Goal: Information Seeking & Learning: Learn about a topic

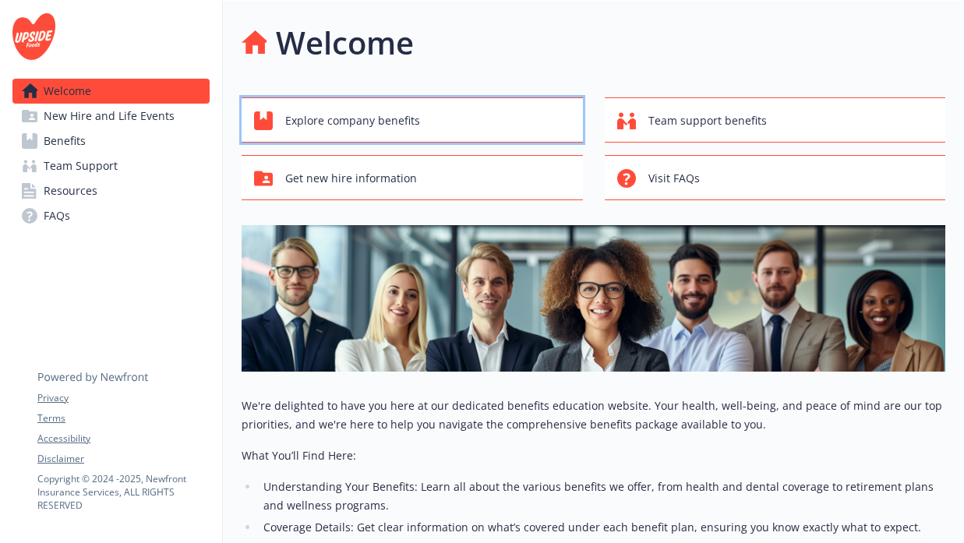
click at [432, 131] on div "Explore company benefits" at bounding box center [414, 121] width 321 height 30
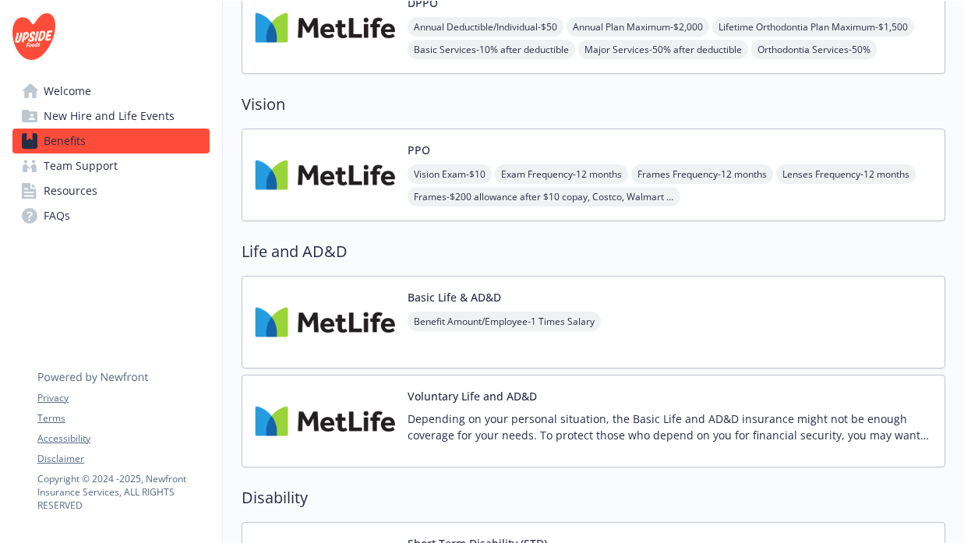
scroll to position [543, 0]
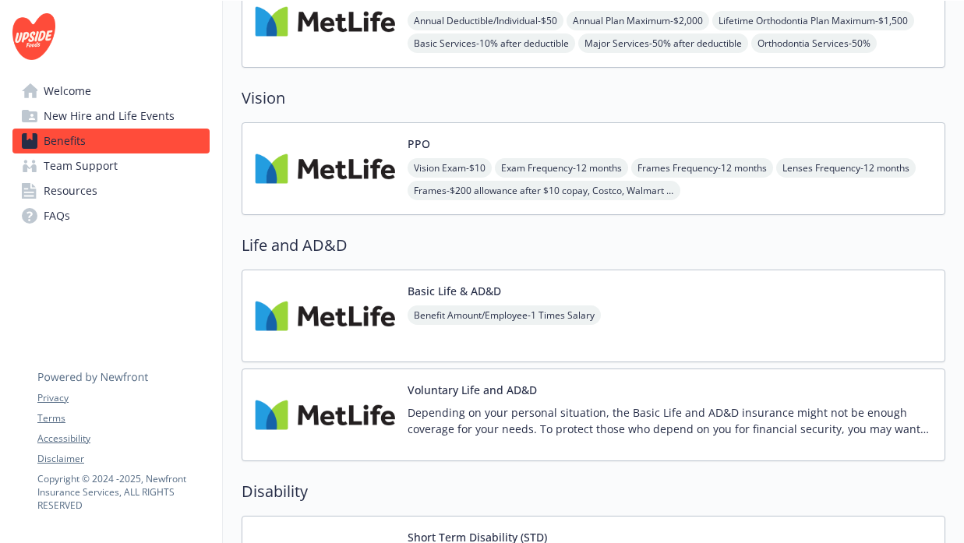
click at [382, 192] on img at bounding box center [325, 169] width 140 height 66
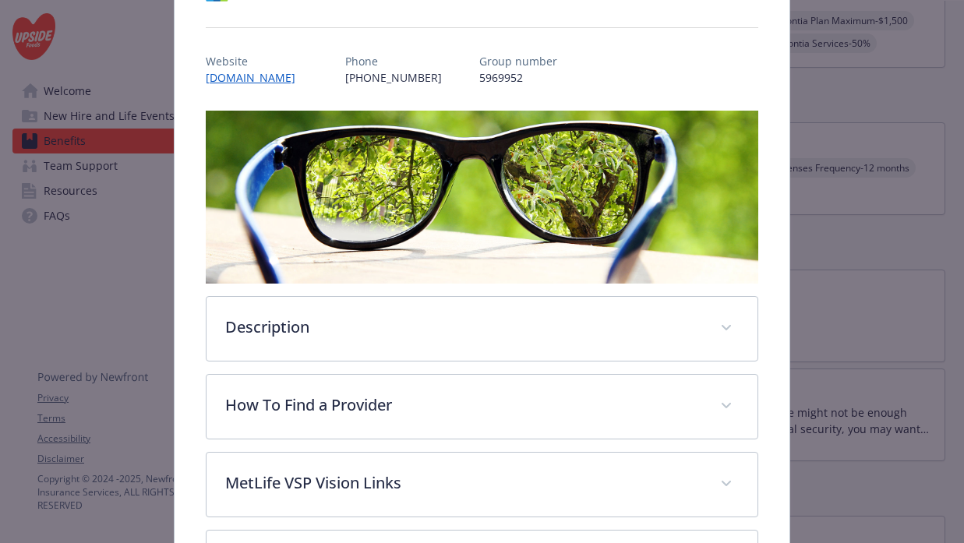
scroll to position [154, 0]
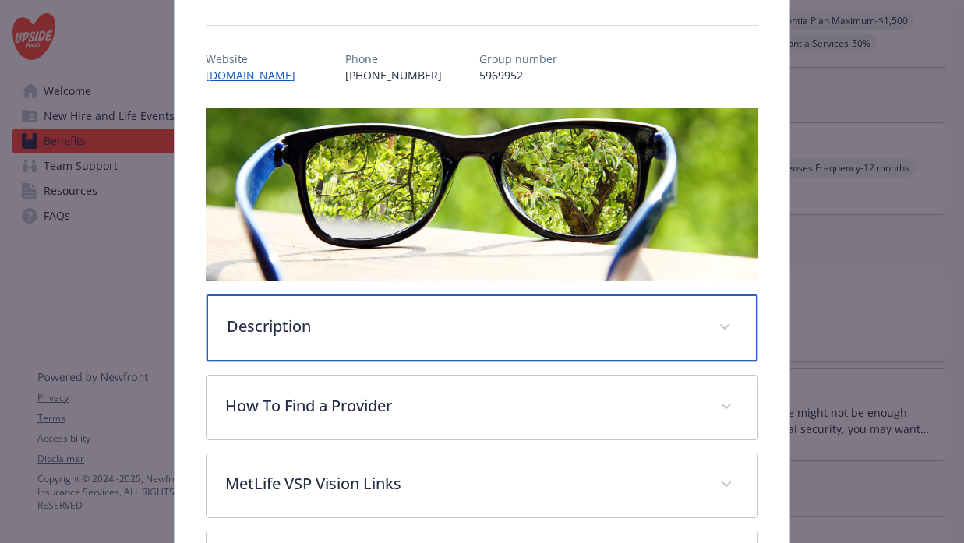
click at [684, 348] on div "Description" at bounding box center [482, 327] width 552 height 67
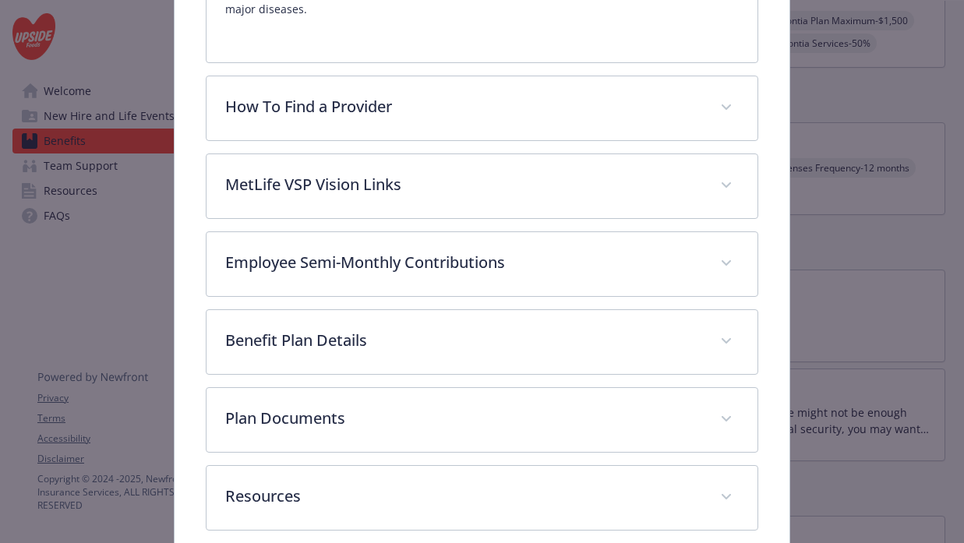
scroll to position [644, 0]
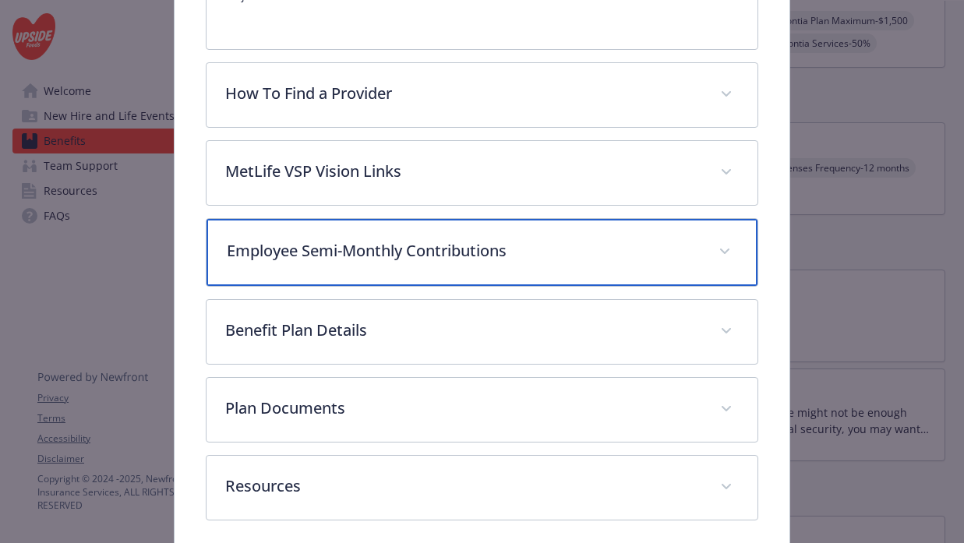
click at [704, 267] on div "Employee Semi-Monthly Contributions" at bounding box center [482, 252] width 552 height 67
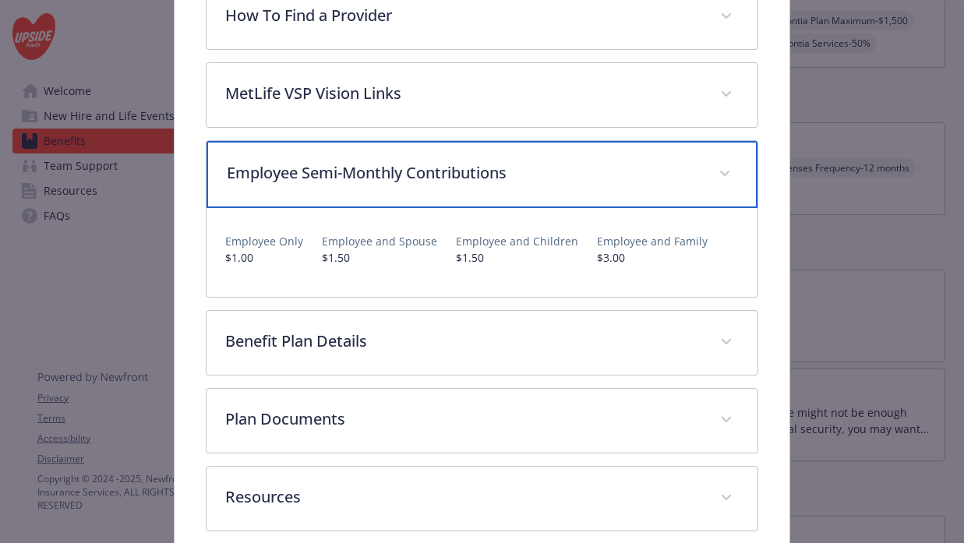
scroll to position [723, 0]
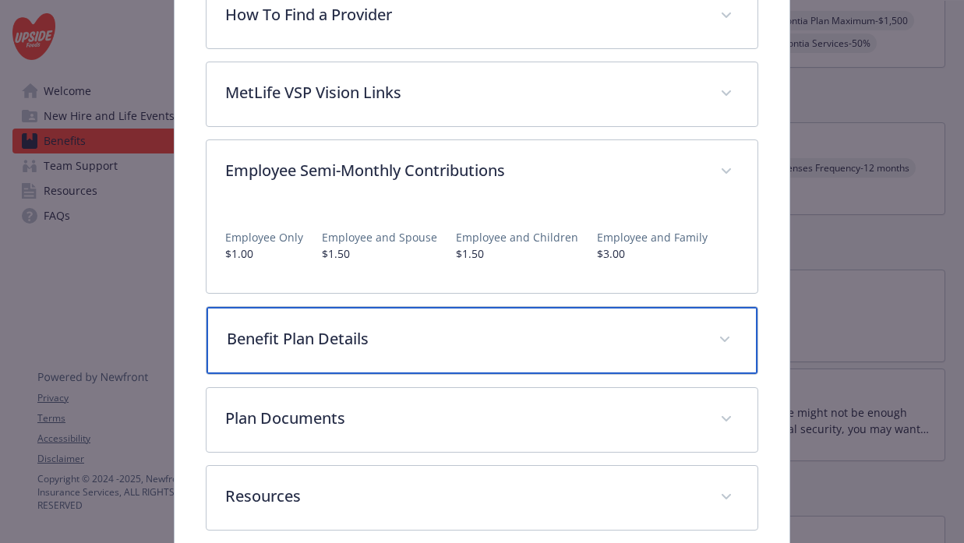
click at [521, 335] on p "Benefit Plan Details" at bounding box center [464, 338] width 474 height 23
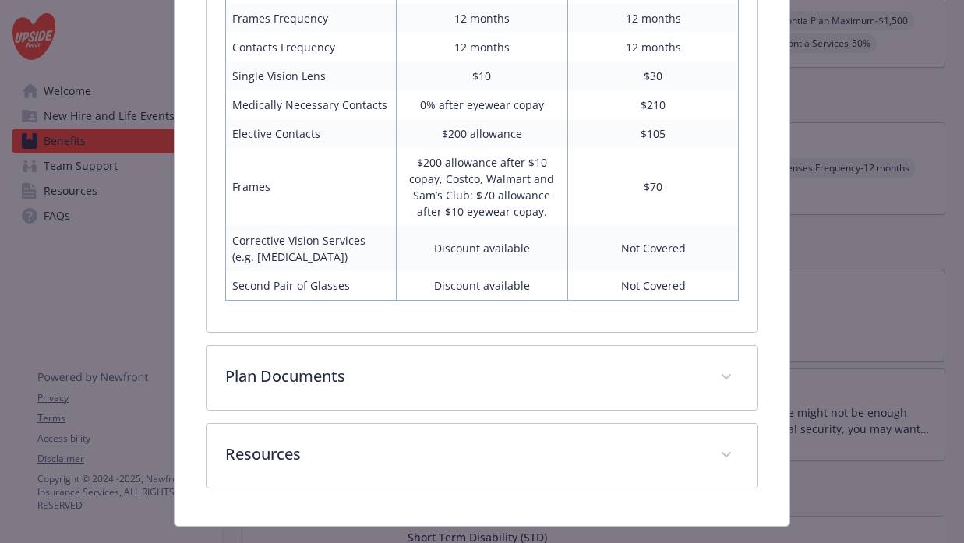
scroll to position [1232, 0]
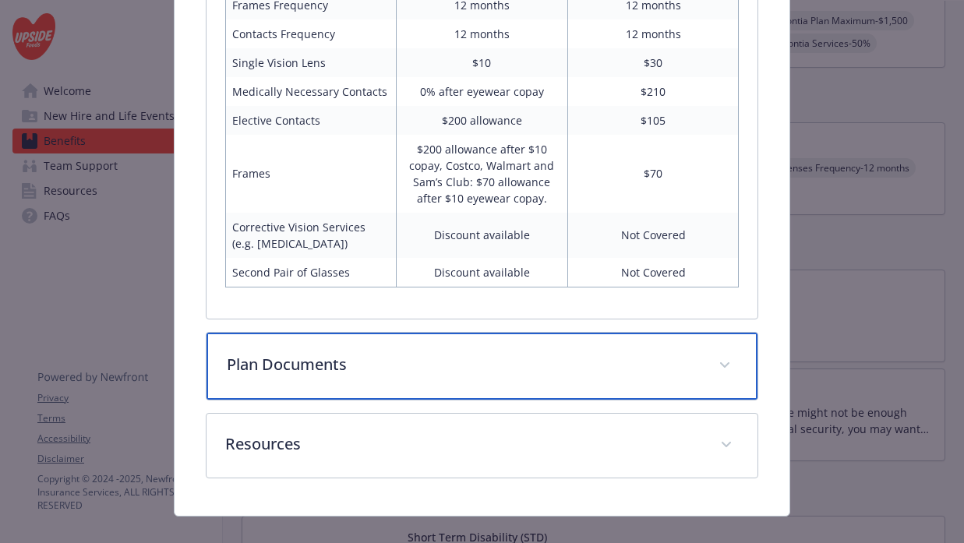
click at [500, 363] on p "Plan Documents" at bounding box center [464, 364] width 474 height 23
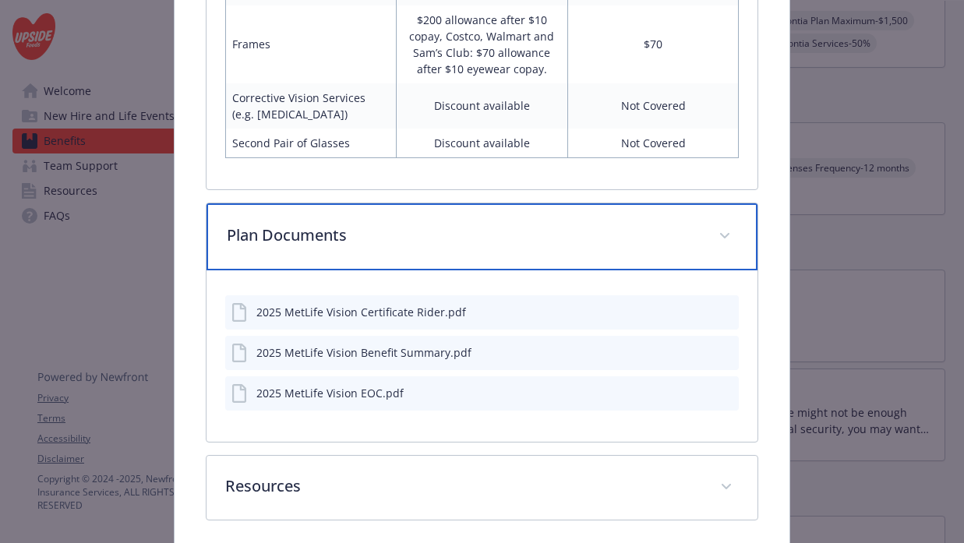
scroll to position [1427, 0]
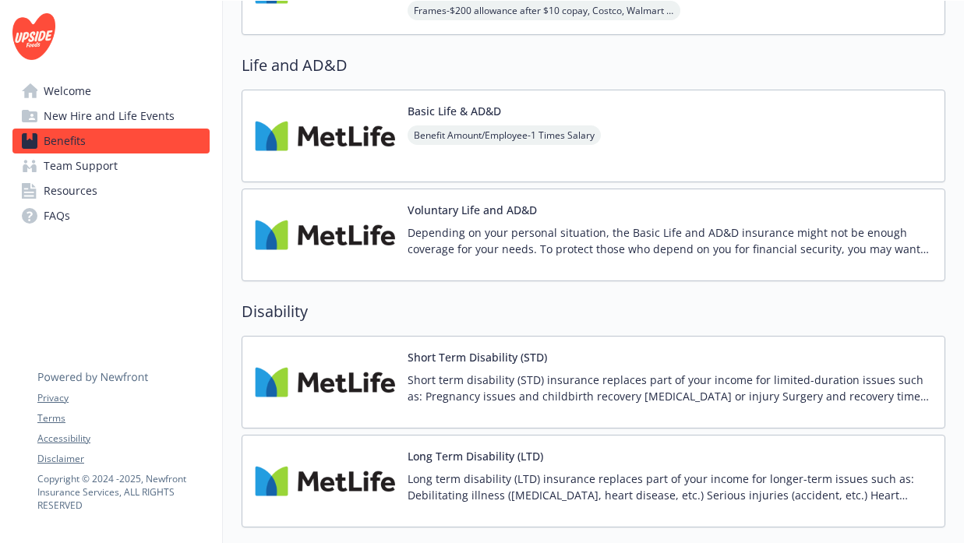
scroll to position [739, 0]
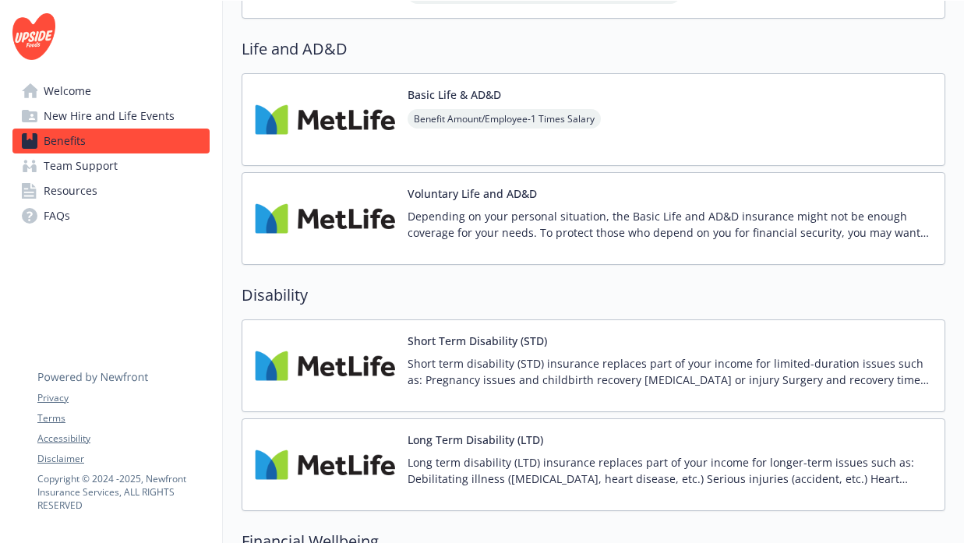
click at [707, 129] on div "Basic Life & AD&D Benefit Amount/Employee - 1 Times Salary" at bounding box center [592, 119] width 703 height 93
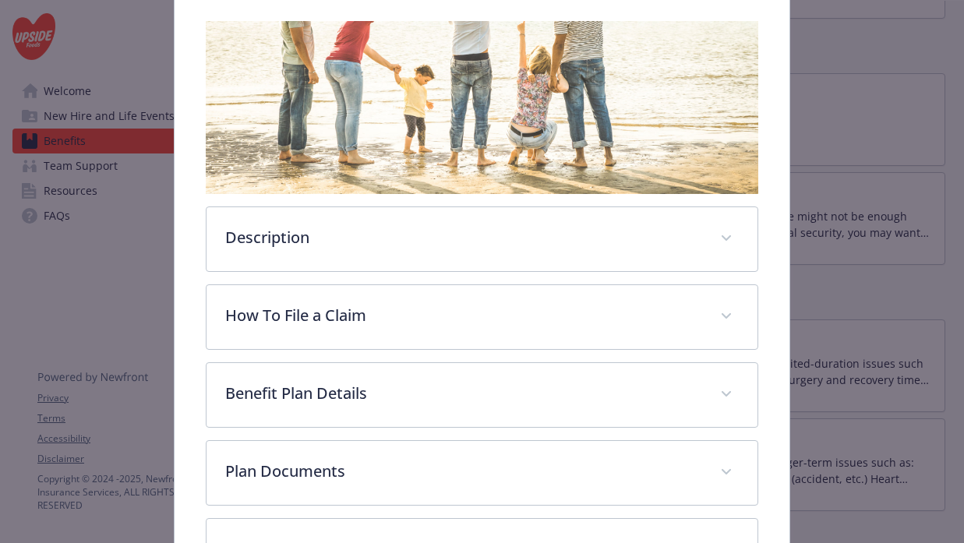
scroll to position [252, 0]
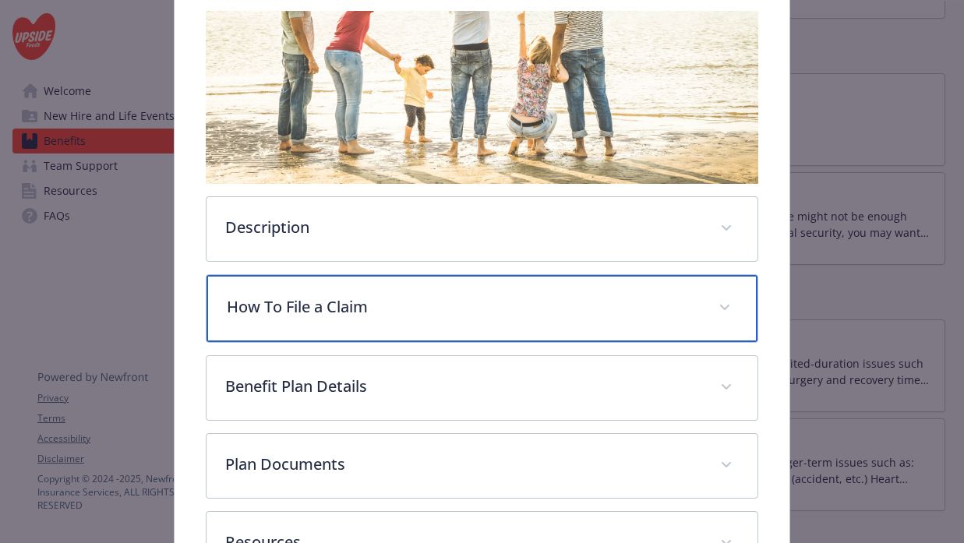
click at [527, 309] on p "How To File a Claim" at bounding box center [464, 306] width 474 height 23
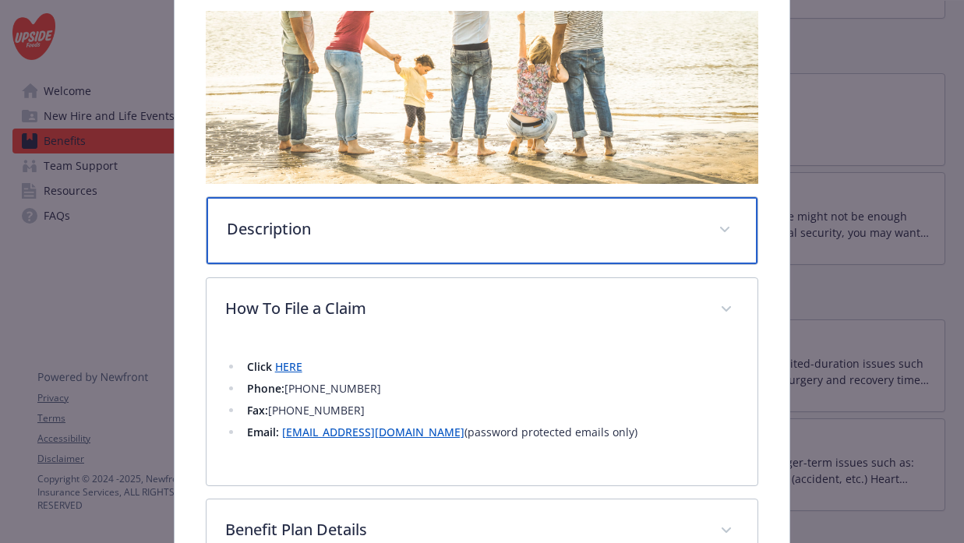
click at [523, 246] on div "Description" at bounding box center [482, 230] width 552 height 67
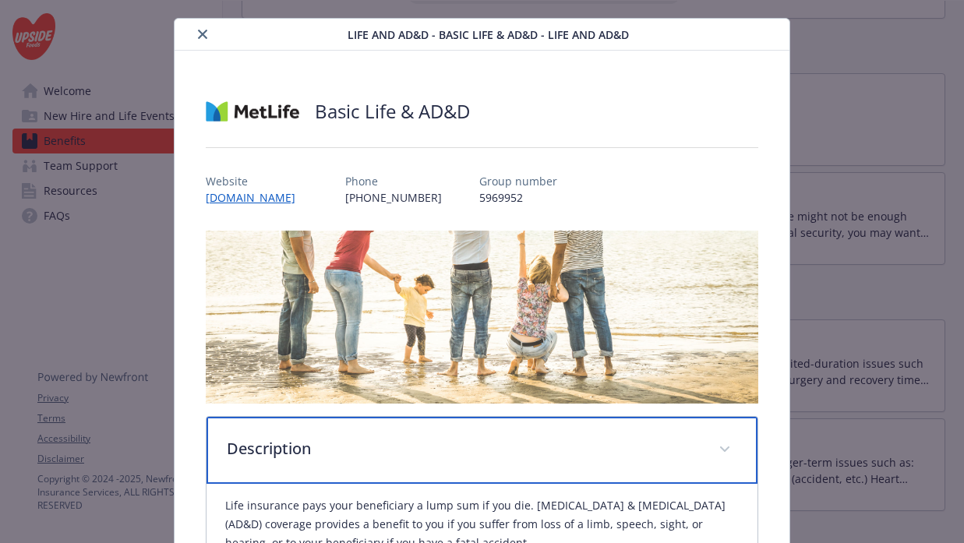
scroll to position [0, 0]
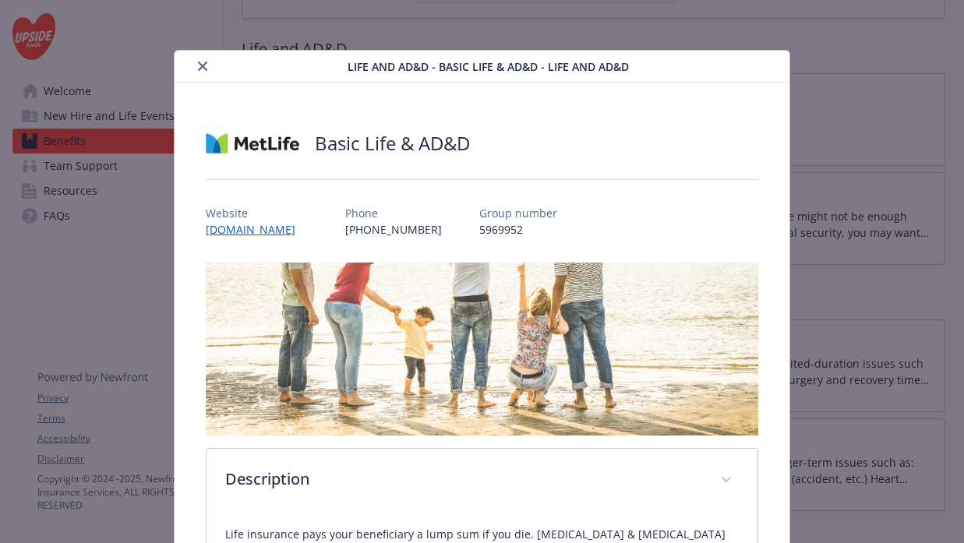
click at [204, 68] on icon "close" at bounding box center [202, 66] width 9 height 9
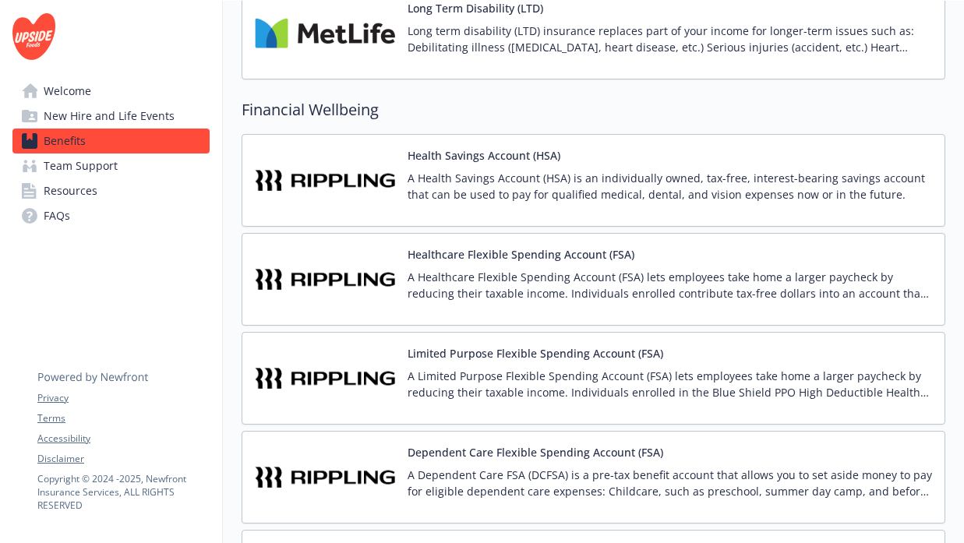
scroll to position [1182, 0]
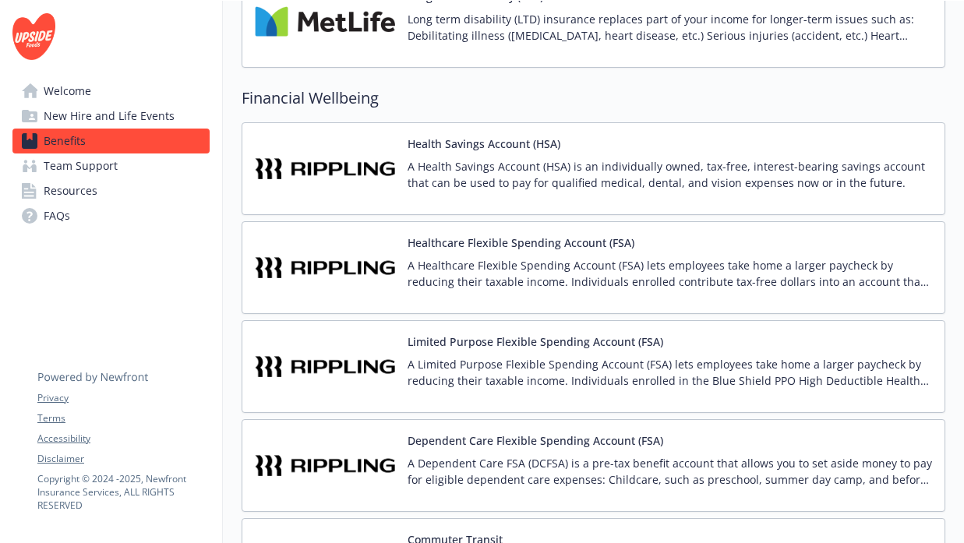
click at [555, 174] on p "A Health Savings Account (HSA) is an individually owned, tax-free, interest-bea…" at bounding box center [669, 174] width 524 height 33
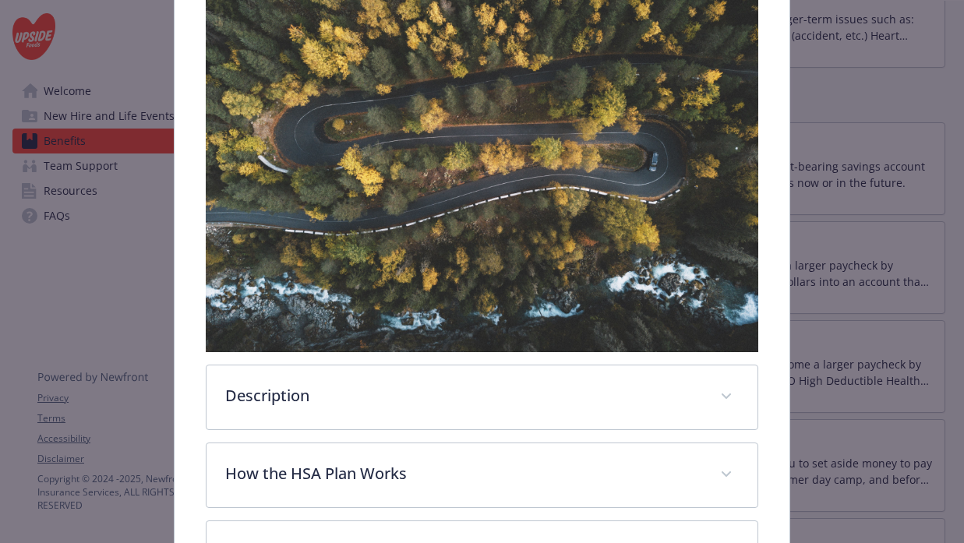
scroll to position [404, 0]
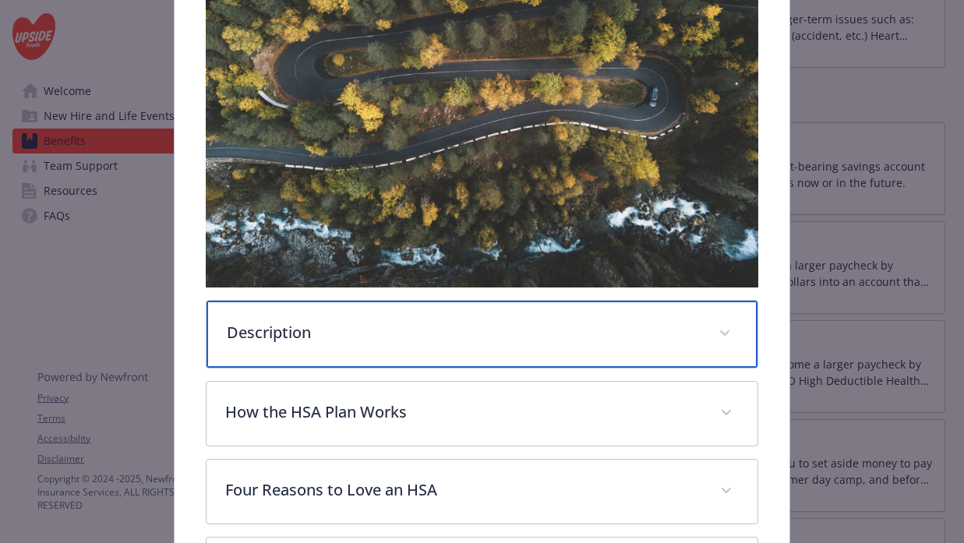
click at [544, 348] on div "Description" at bounding box center [482, 334] width 552 height 67
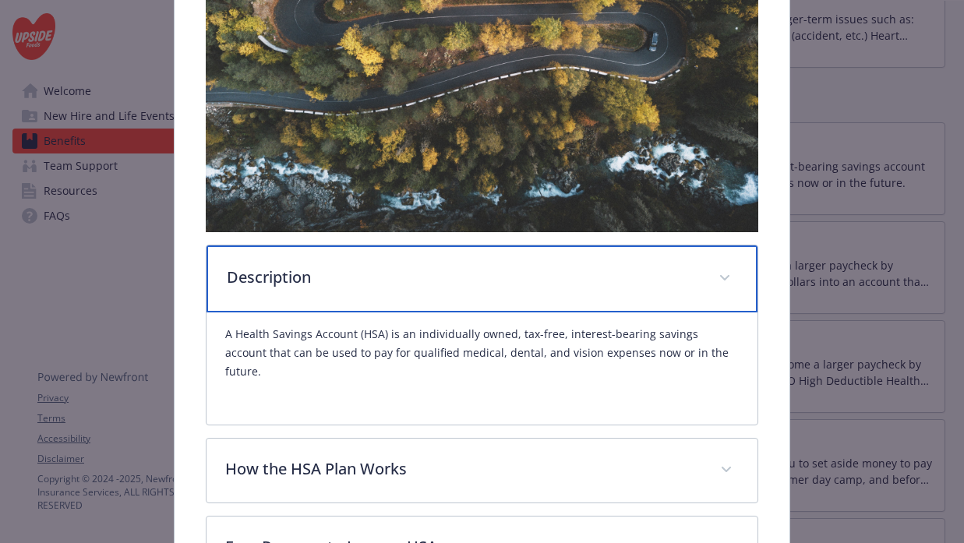
scroll to position [479, 0]
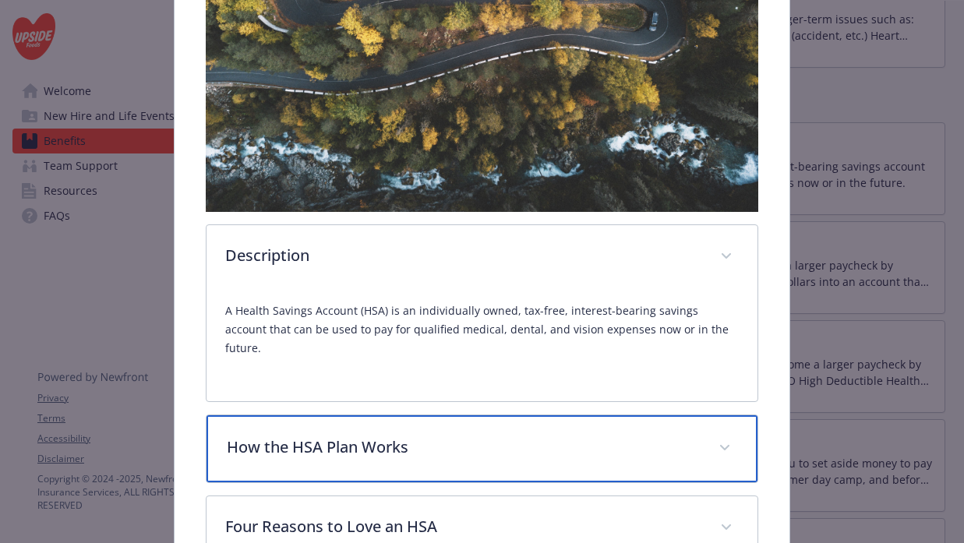
click at [533, 435] on p "How the HSA Plan Works" at bounding box center [464, 446] width 474 height 23
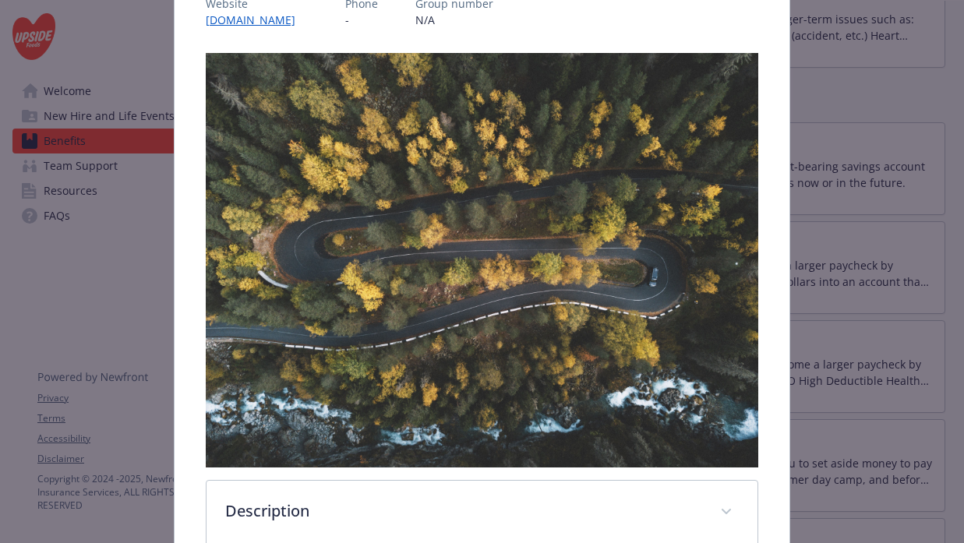
scroll to position [0, 0]
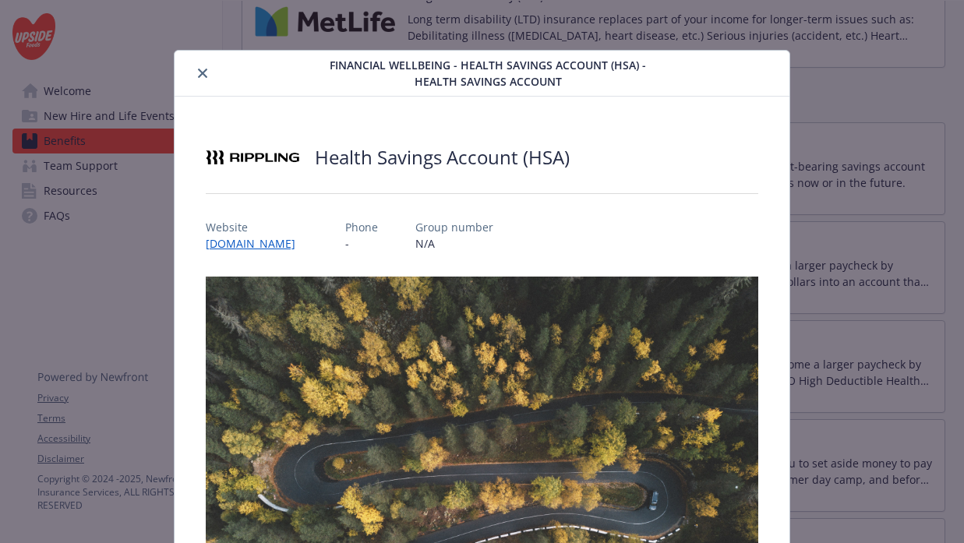
click at [203, 77] on icon "close" at bounding box center [202, 73] width 9 height 9
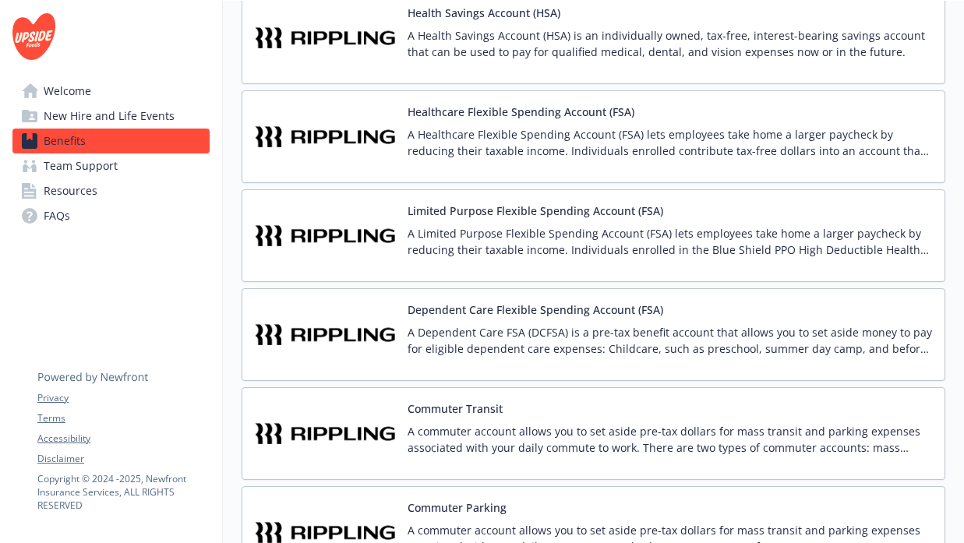
scroll to position [1315, 0]
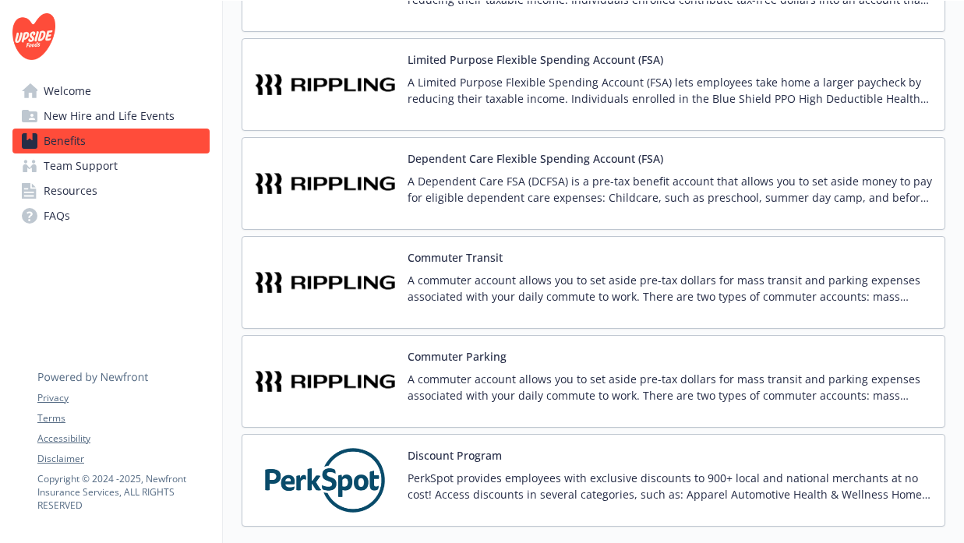
click at [547, 282] on p "A commuter account allows you to set aside pre-tax dollars for mass transit and…" at bounding box center [669, 288] width 524 height 33
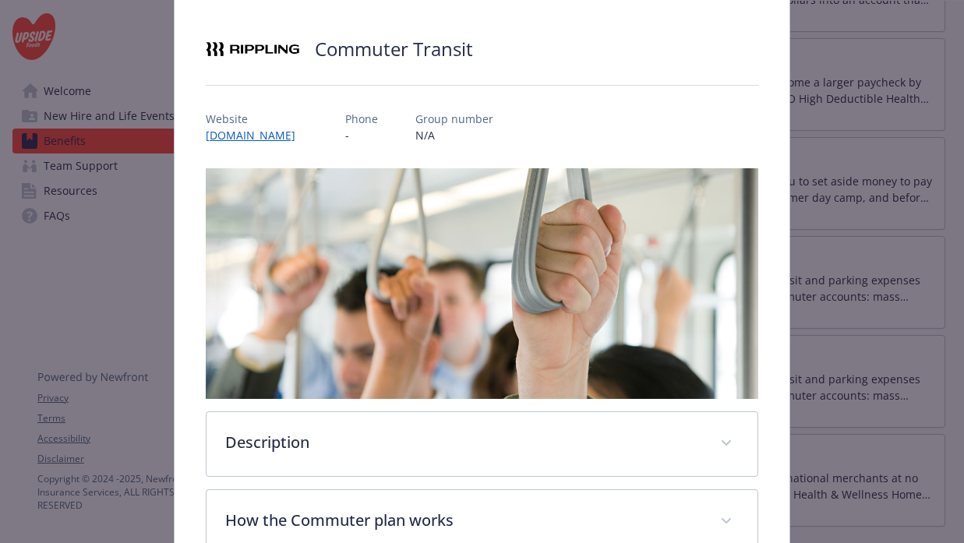
scroll to position [193, 0]
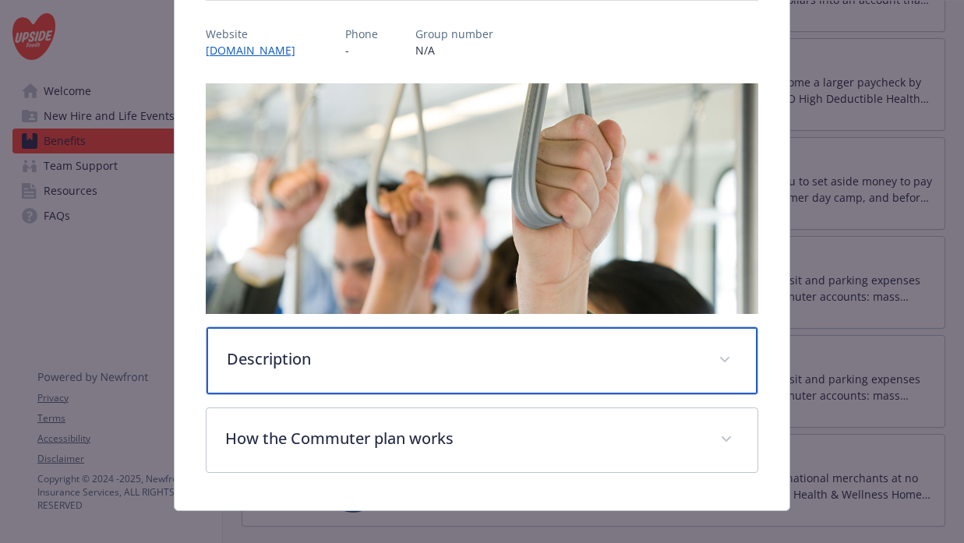
click at [495, 347] on p "Description" at bounding box center [464, 358] width 474 height 23
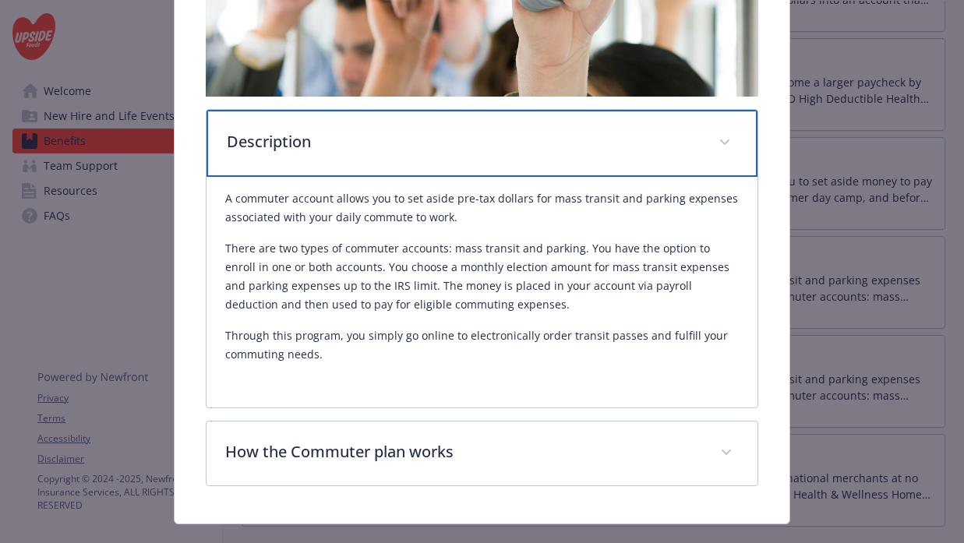
scroll to position [414, 0]
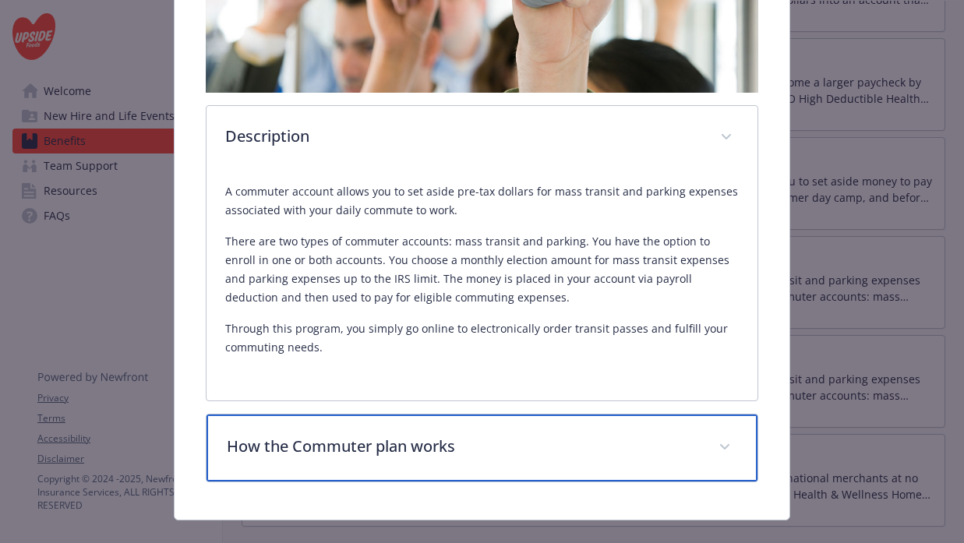
click at [457, 435] on p "How the Commuter plan works" at bounding box center [464, 446] width 474 height 23
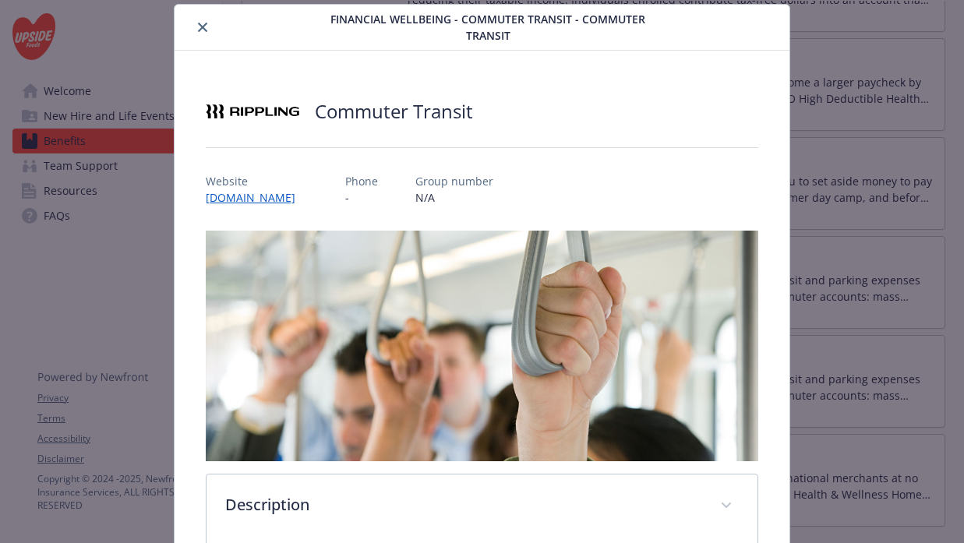
scroll to position [0, 0]
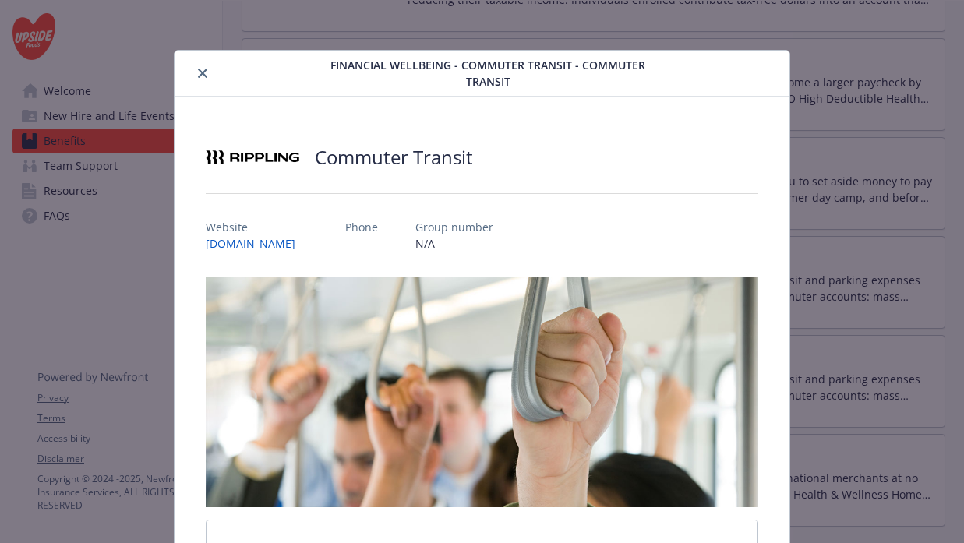
click at [208, 70] on button "close" at bounding box center [202, 73] width 19 height 19
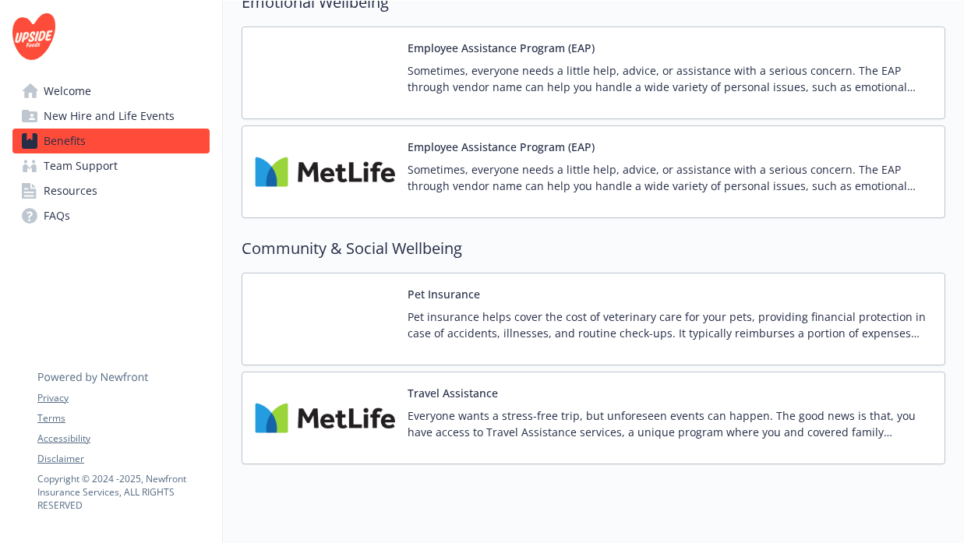
scroll to position [2053, 0]
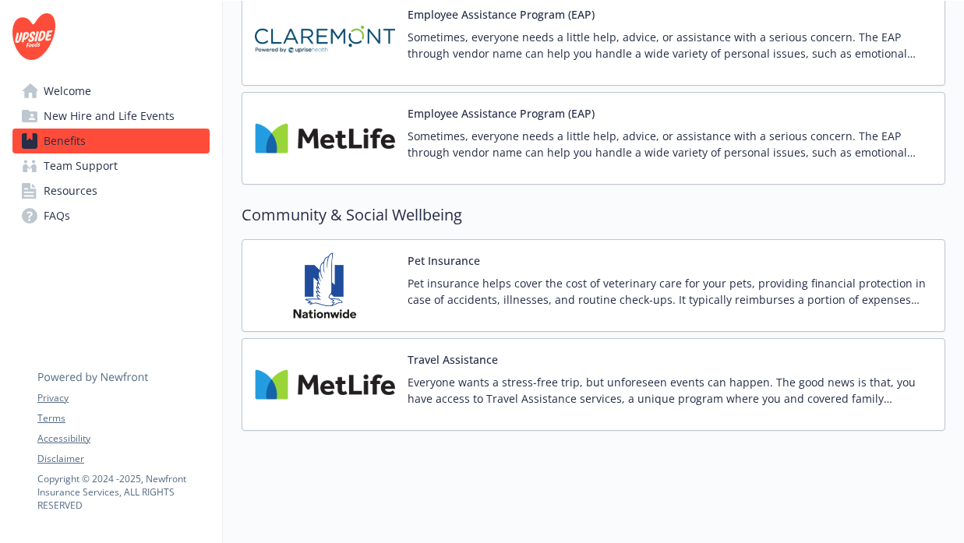
click at [597, 58] on p "Sometimes, everyone needs a little help, advice, or assistance with a serious c…" at bounding box center [669, 45] width 524 height 33
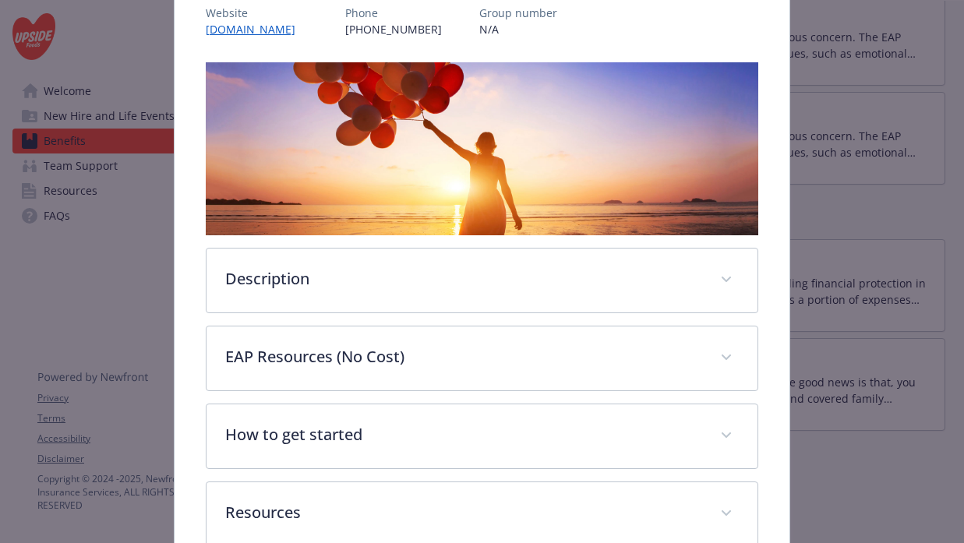
scroll to position [213, 0]
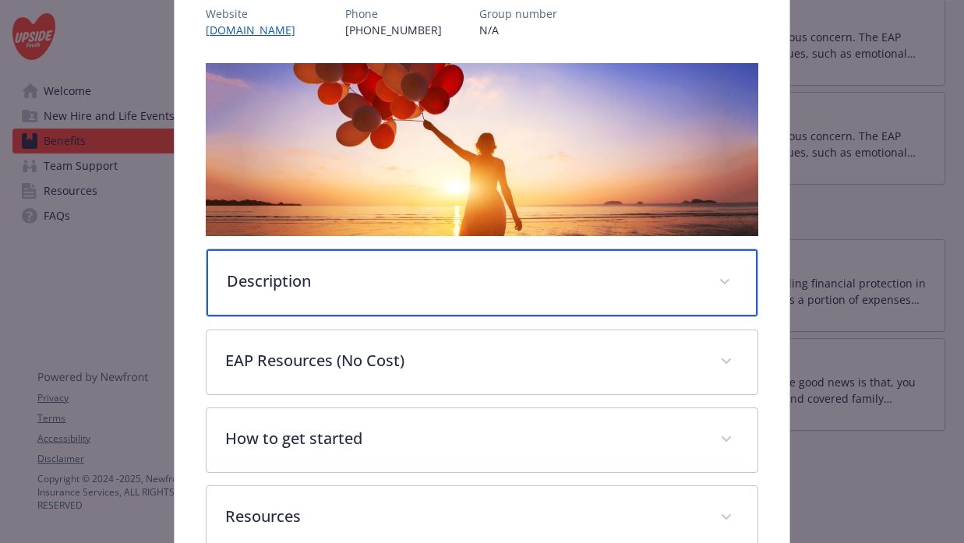
click at [546, 295] on div "Description" at bounding box center [482, 282] width 552 height 67
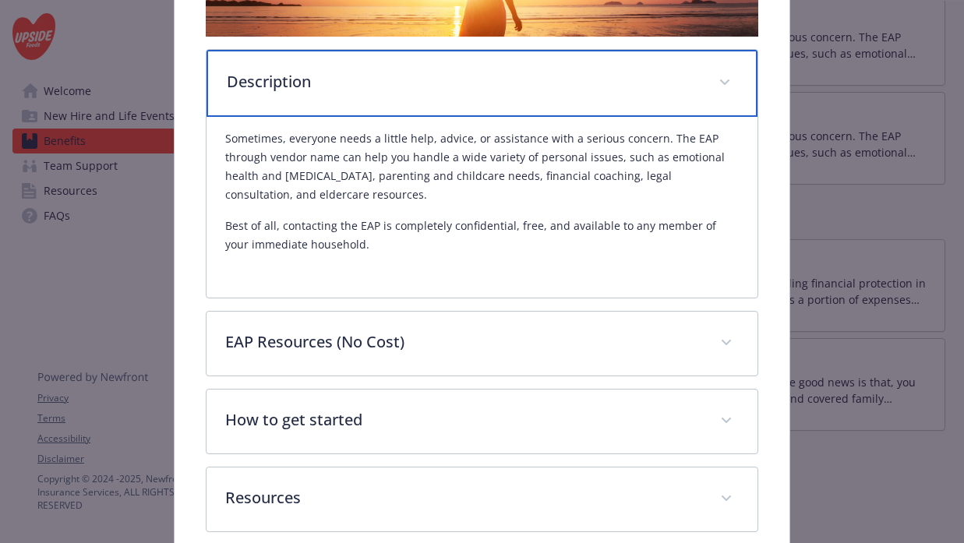
scroll to position [411, 0]
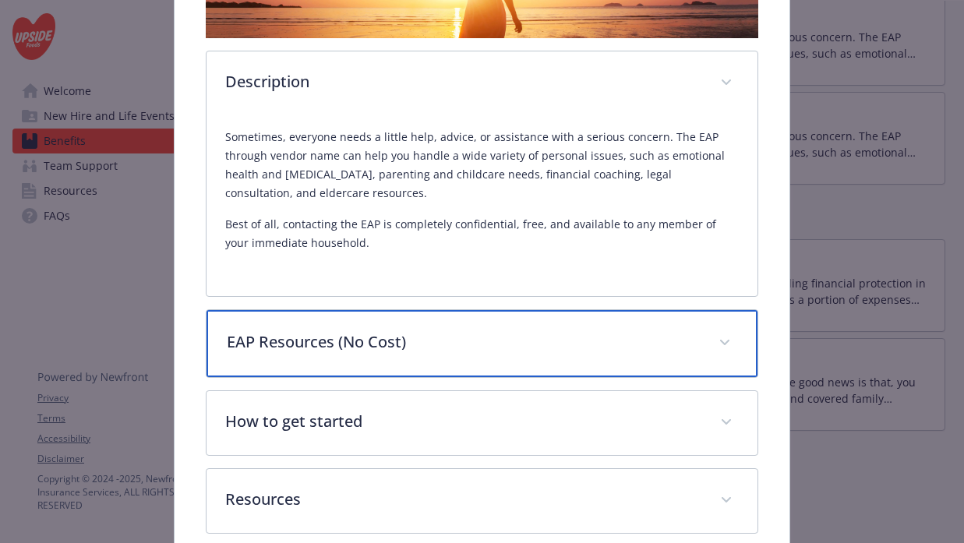
click at [530, 340] on p "EAP Resources (No Cost)" at bounding box center [464, 341] width 474 height 23
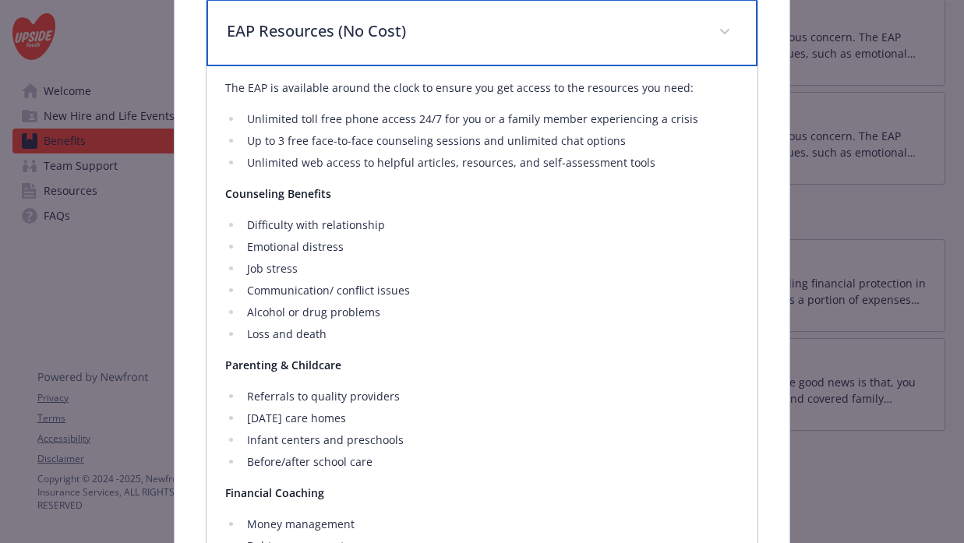
scroll to position [0, 0]
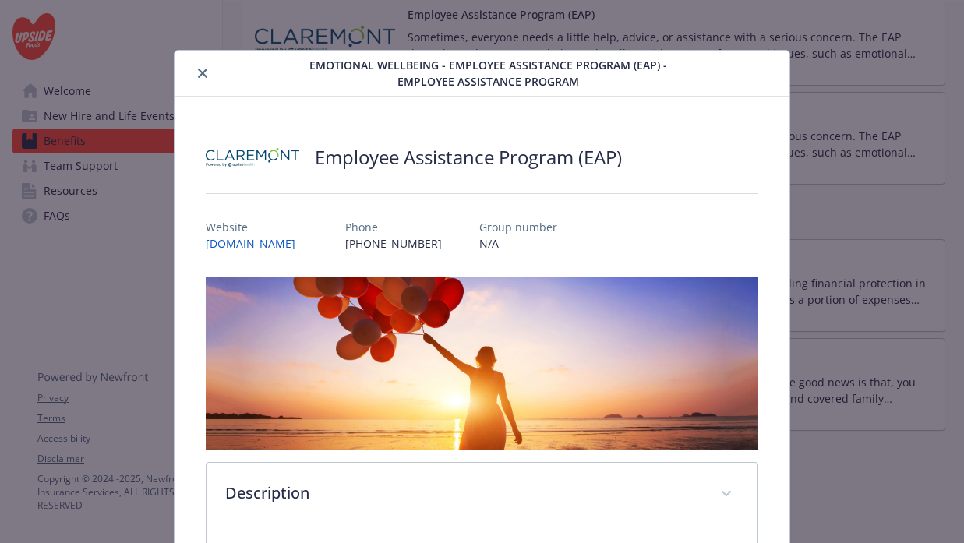
click at [196, 81] on div "details for plan Emotional Wellbeing - Employee Assistance Program (EAP) - Empl…" at bounding box center [244, 73] width 127 height 19
click at [203, 70] on icon "close" at bounding box center [202, 73] width 9 height 9
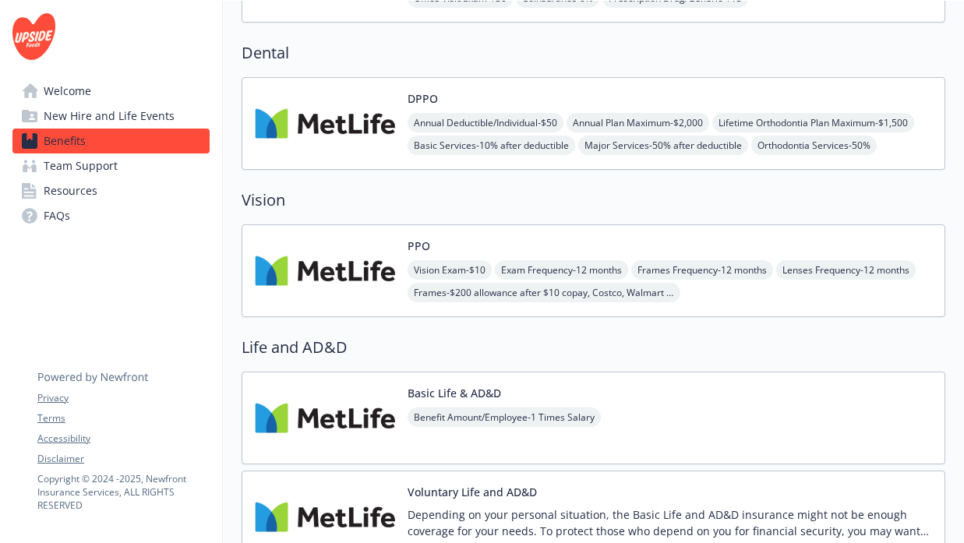
scroll to position [391, 0]
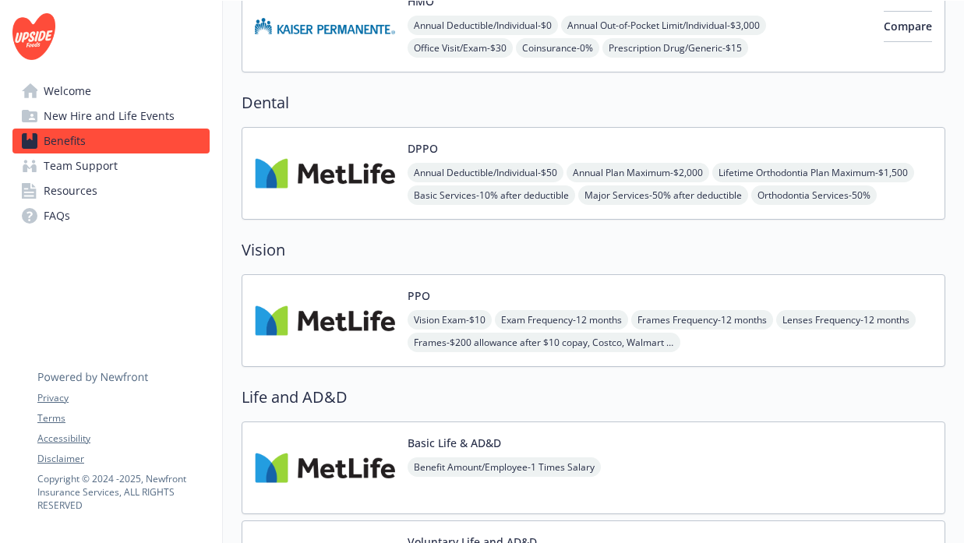
click at [538, 160] on div "DPPO Annual Deductible/Individual - $50 Annual Plan Maximum - $2,000 Lifetime O…" at bounding box center [669, 173] width 524 height 66
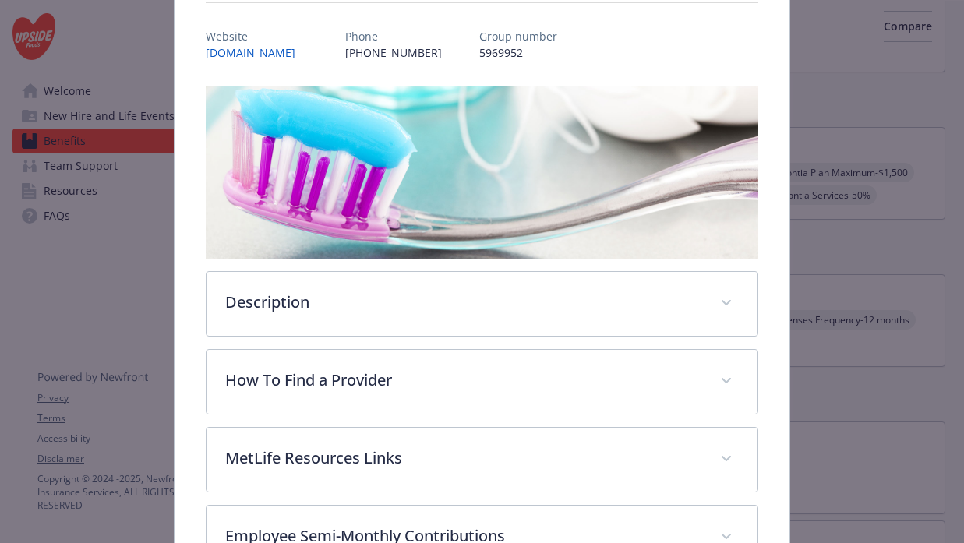
scroll to position [192, 0]
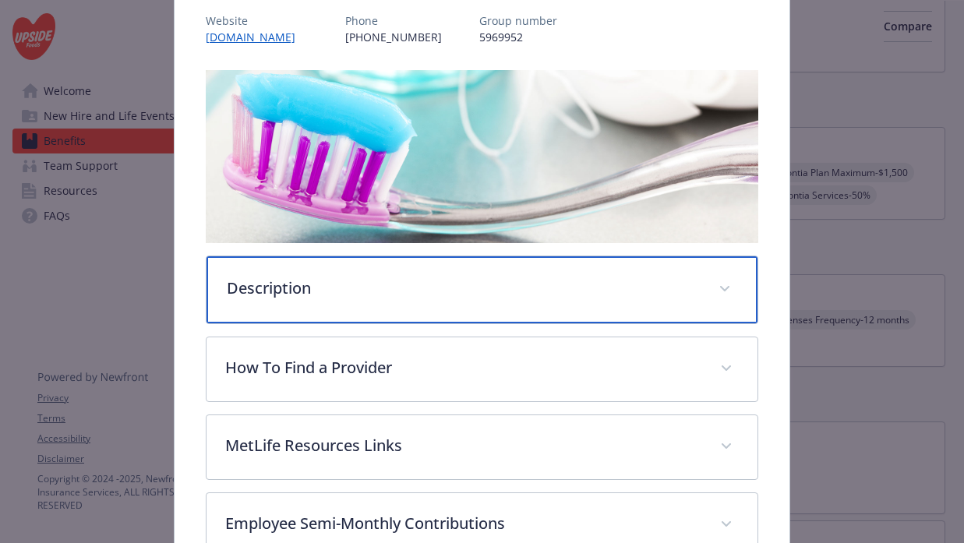
click at [500, 301] on div "Description" at bounding box center [482, 289] width 552 height 67
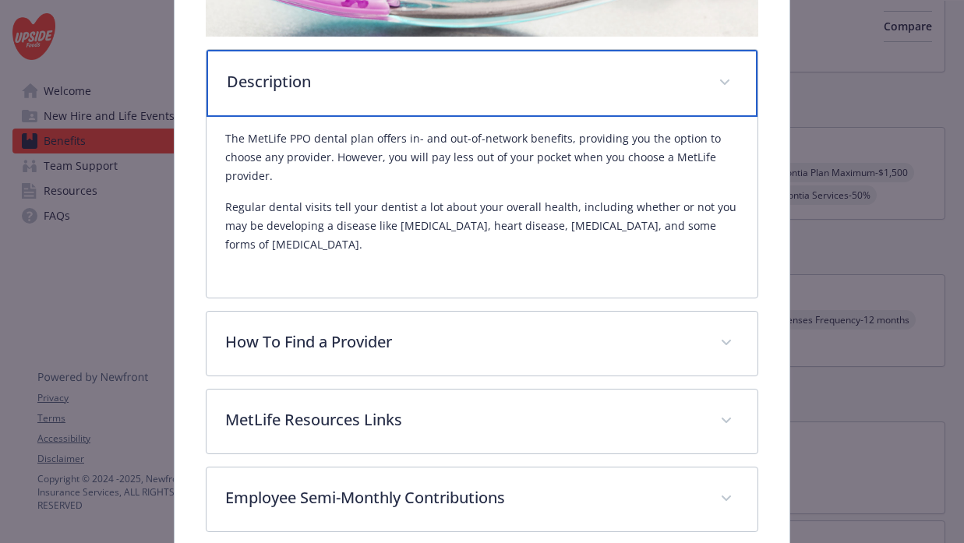
scroll to position [405, 0]
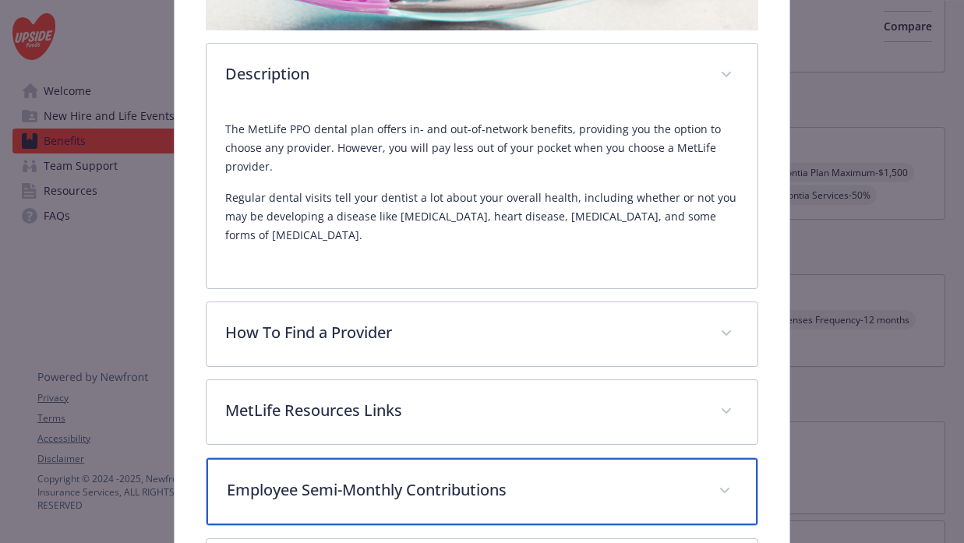
click at [449, 481] on p "Employee Semi-Monthly Contributions" at bounding box center [464, 489] width 474 height 23
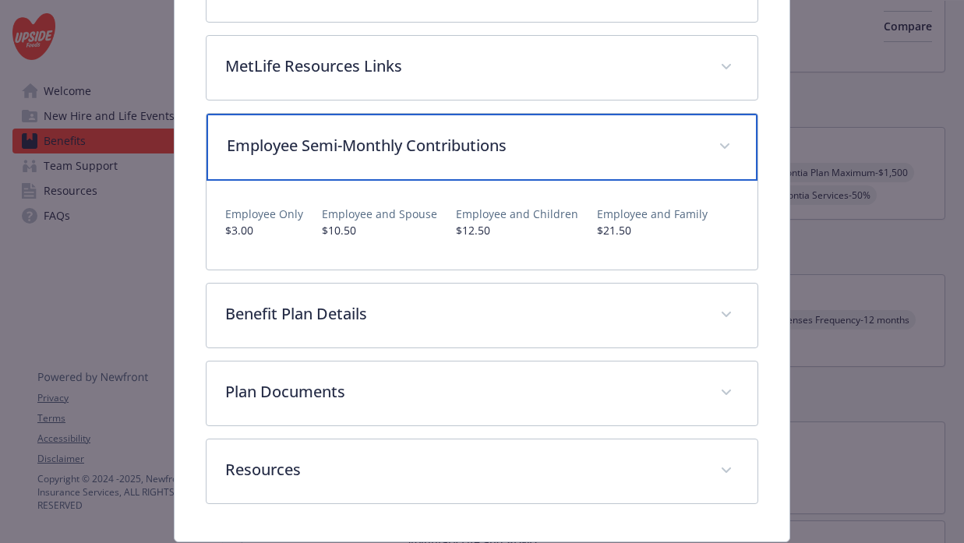
scroll to position [770, 0]
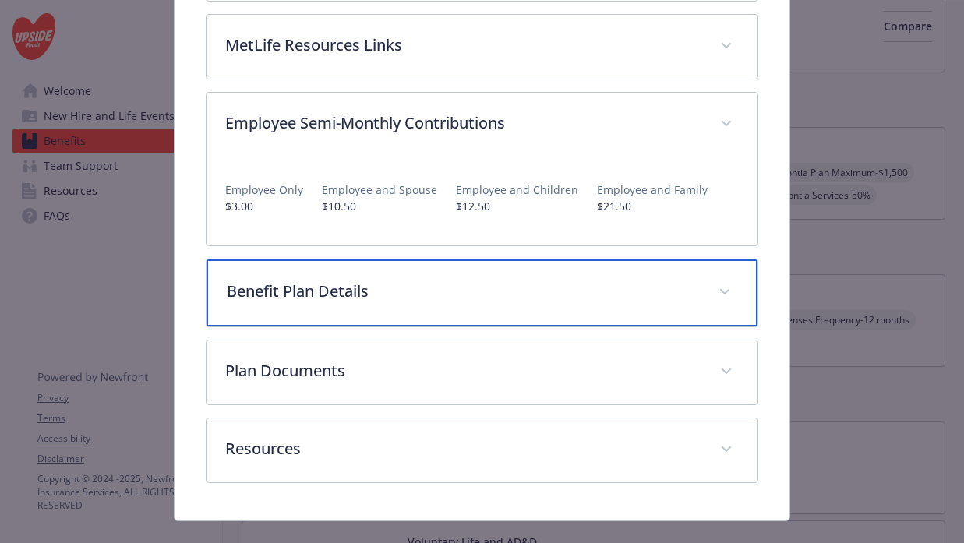
click at [553, 280] on p "Benefit Plan Details" at bounding box center [464, 291] width 474 height 23
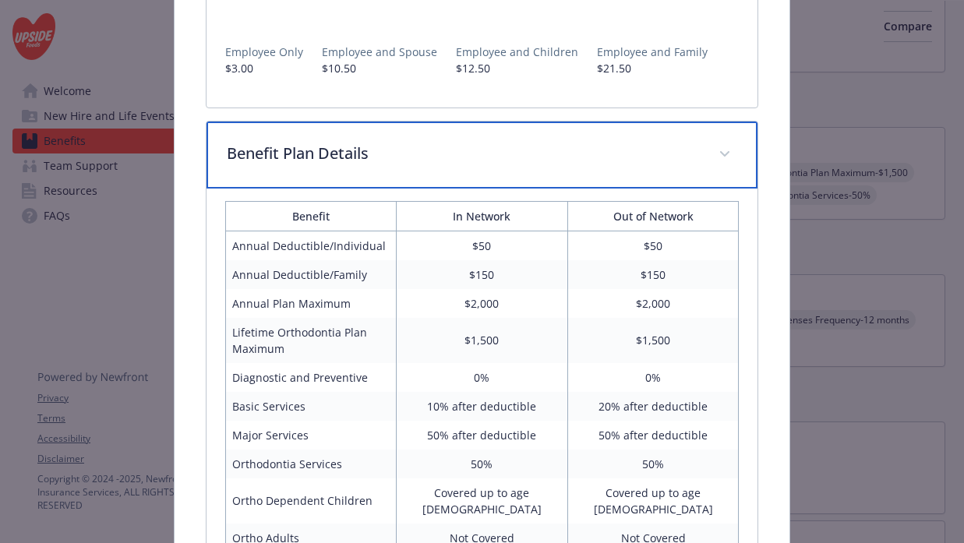
scroll to position [910, 0]
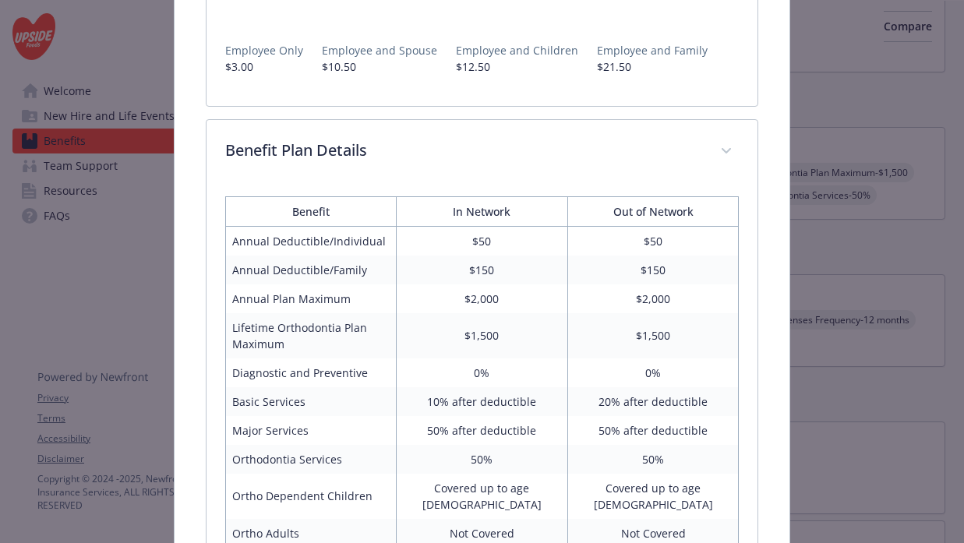
click at [484, 387] on td "10% after deductible" at bounding box center [481, 401] width 171 height 29
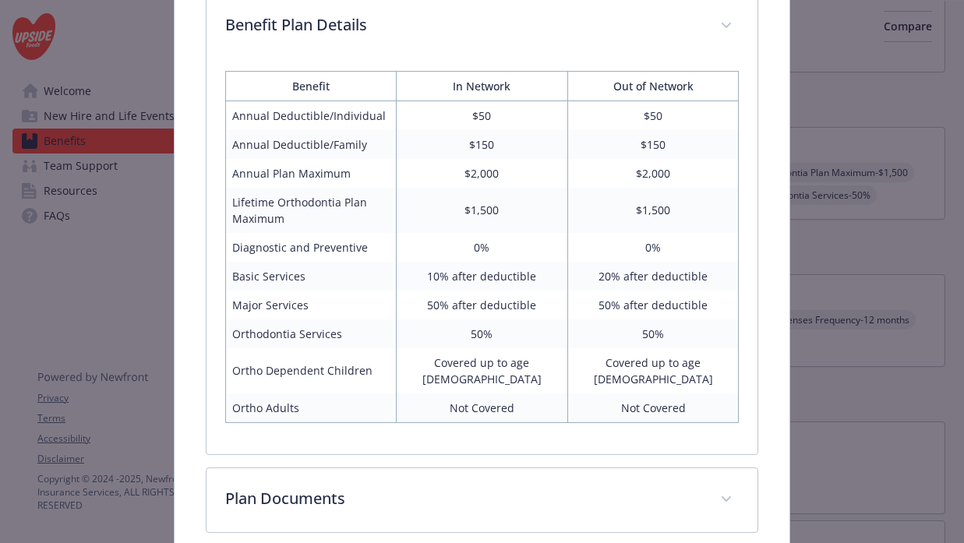
scroll to position [1036, 0]
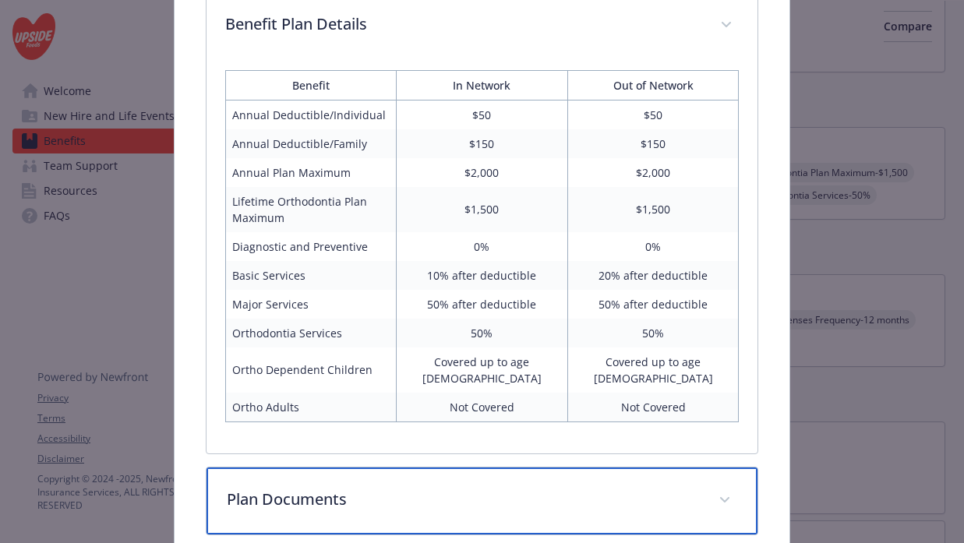
click at [478, 488] on p "Plan Documents" at bounding box center [464, 499] width 474 height 23
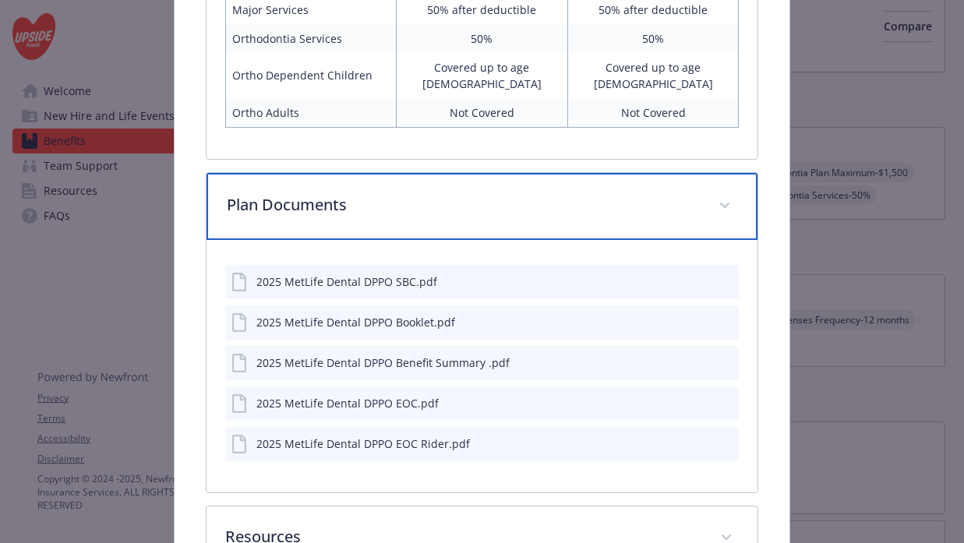
scroll to position [1331, 0]
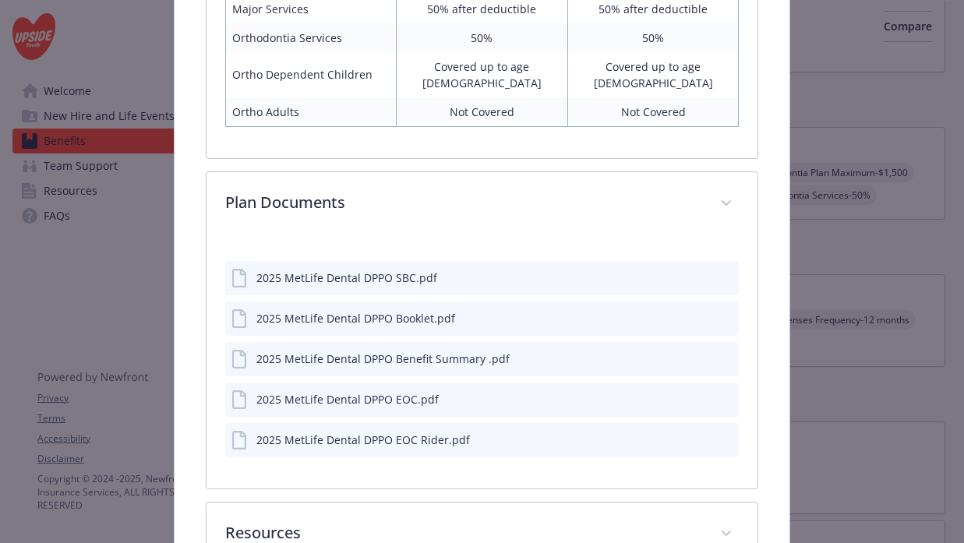
click at [727, 351] on button "details for plan Dental - DPPO - Dental PPO" at bounding box center [723, 359] width 17 height 16
click at [730, 352] on icon "preview file" at bounding box center [724, 357] width 14 height 11
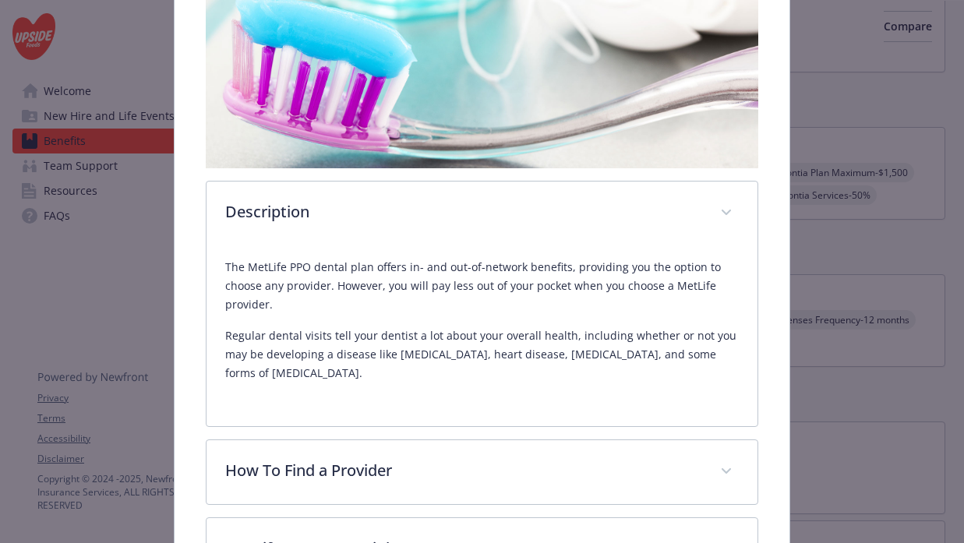
scroll to position [0, 0]
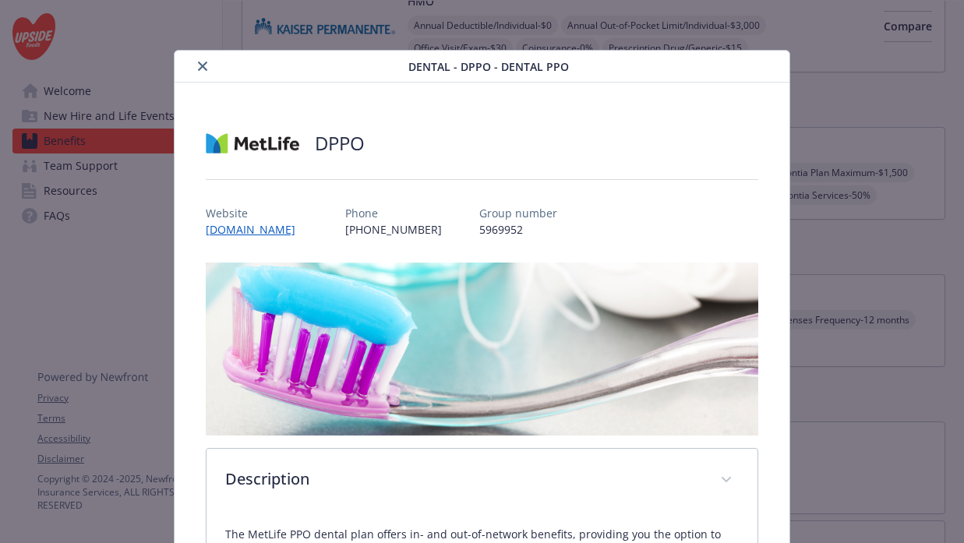
click at [205, 62] on icon "close" at bounding box center [202, 66] width 9 height 9
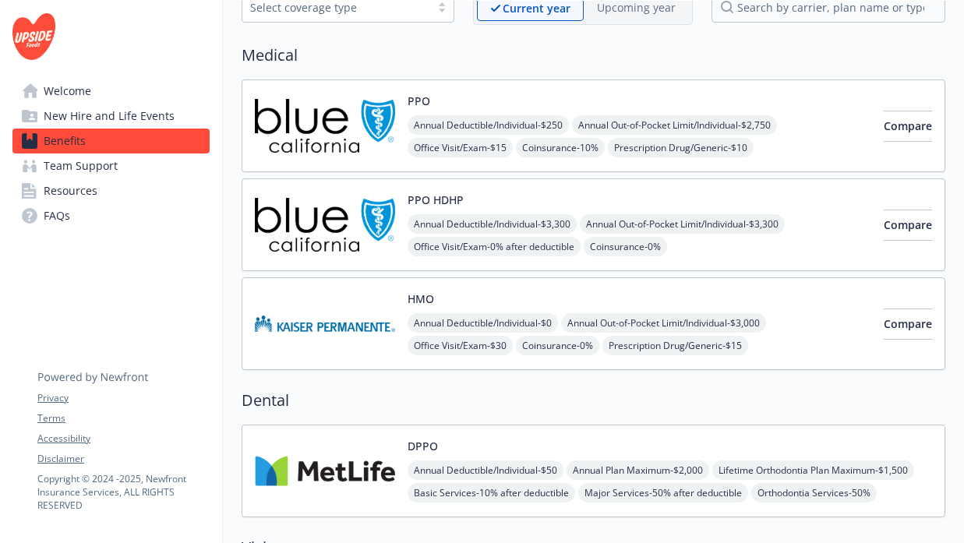
scroll to position [92, 0]
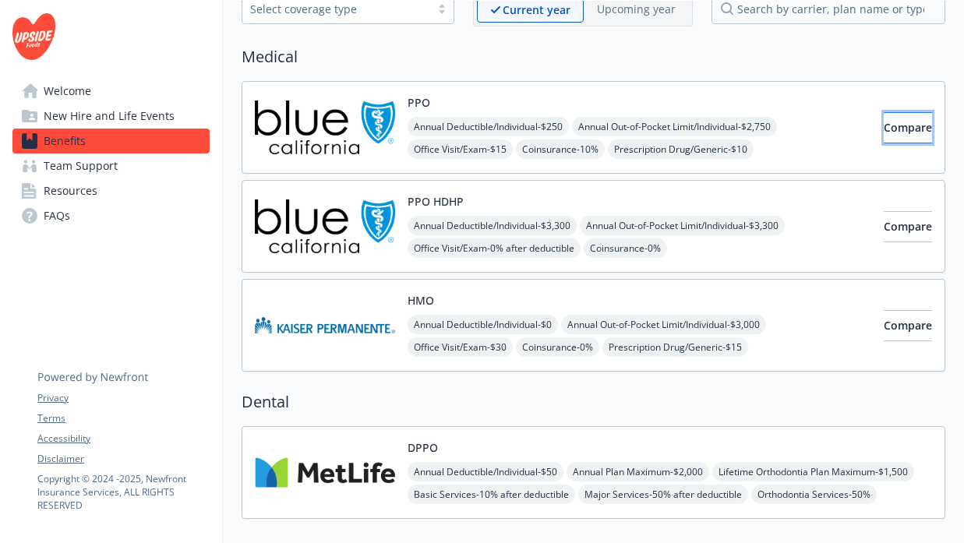
click at [898, 134] on span "Compare" at bounding box center [907, 127] width 48 height 15
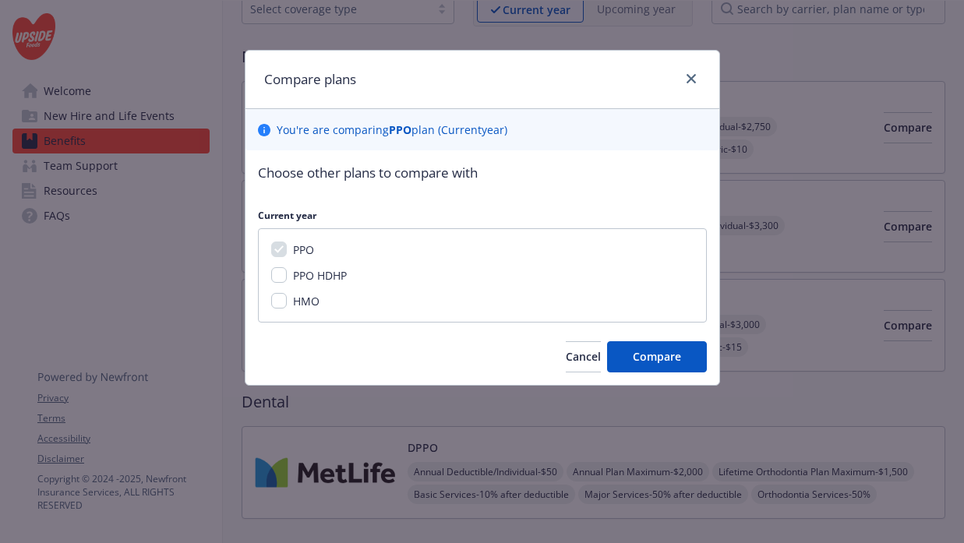
click at [321, 280] on span "PPO HDHP" at bounding box center [320, 275] width 54 height 15
click at [287, 280] on input "PPO HDHP" at bounding box center [279, 275] width 16 height 16
checkbox input "true"
click at [279, 298] on input "HMO" at bounding box center [279, 301] width 16 height 16
checkbox input "true"
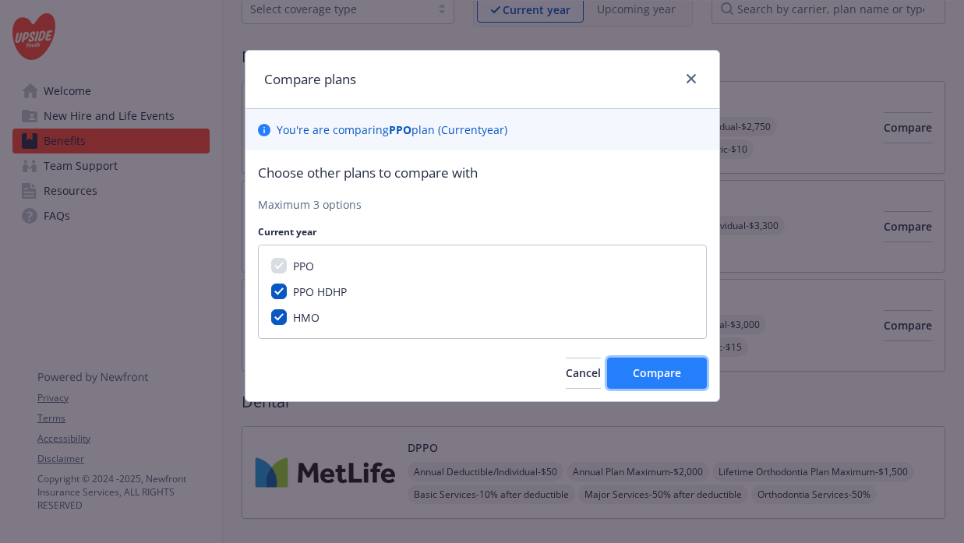
click at [668, 373] on span "Compare" at bounding box center [657, 372] width 48 height 15
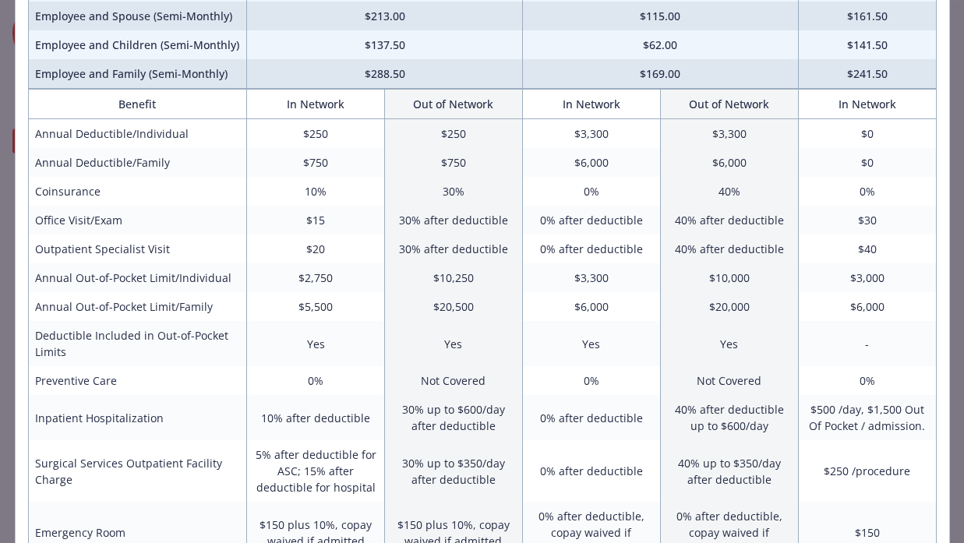
scroll to position [191, 0]
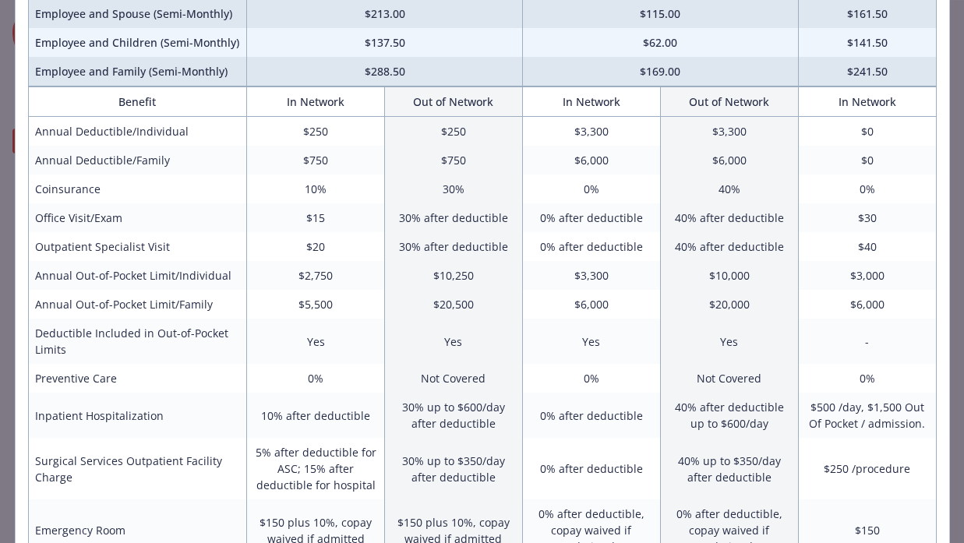
click at [618, 193] on td "0%" at bounding box center [591, 188] width 138 height 29
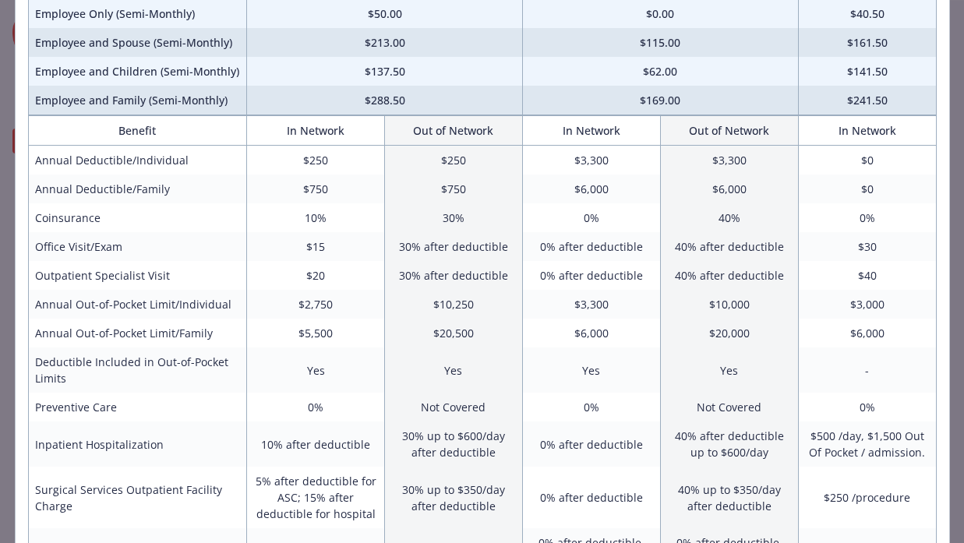
scroll to position [160, 0]
click at [881, 294] on td "$3,000" at bounding box center [867, 305] width 138 height 29
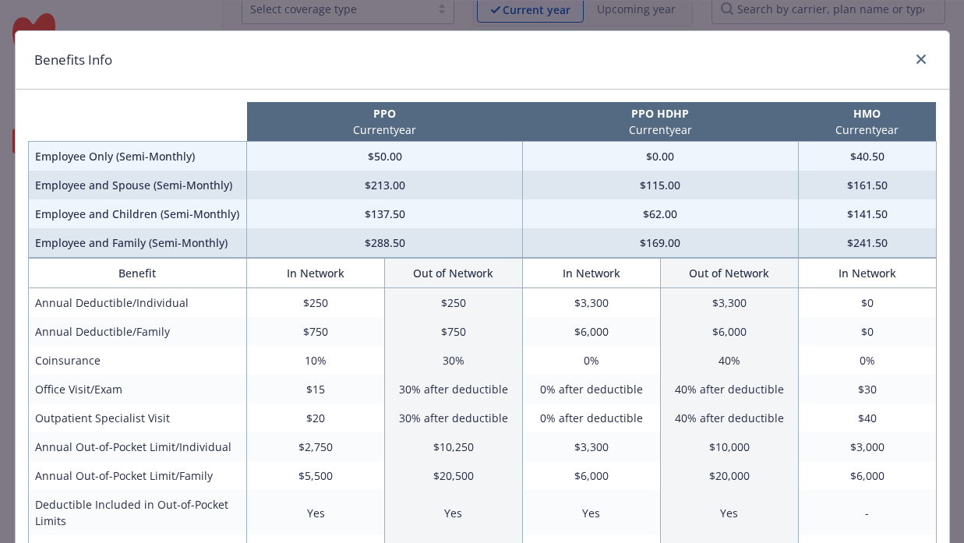
scroll to position [23, 0]
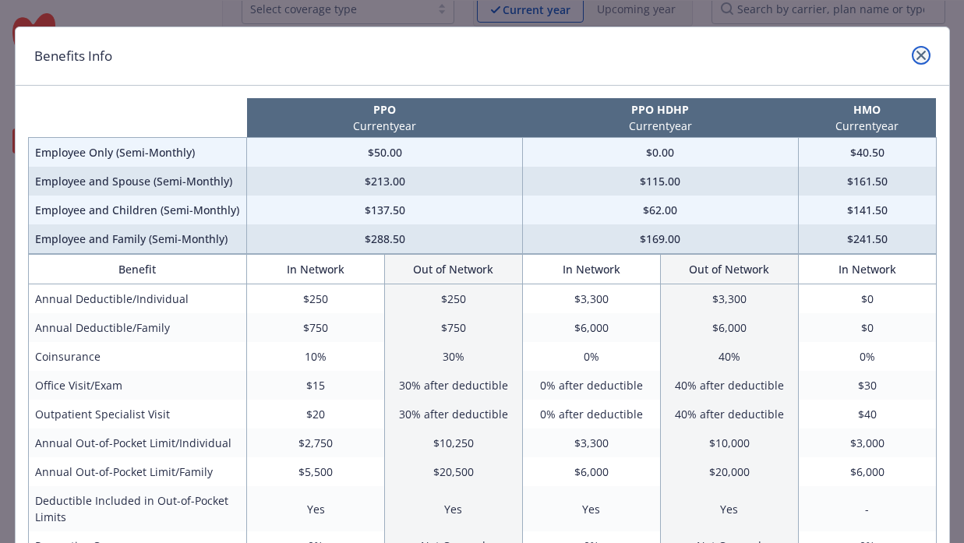
click at [925, 55] on link "close" at bounding box center [920, 55] width 19 height 19
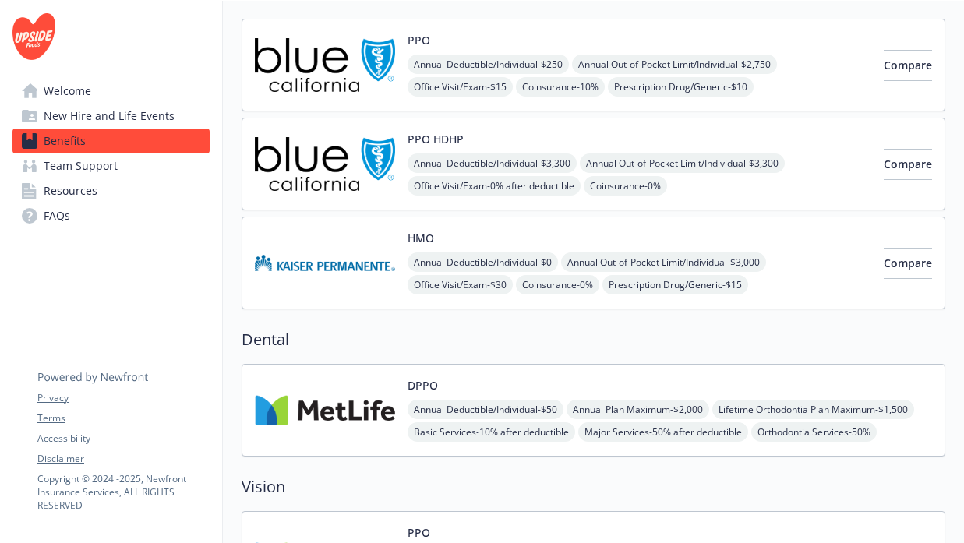
scroll to position [140, 0]
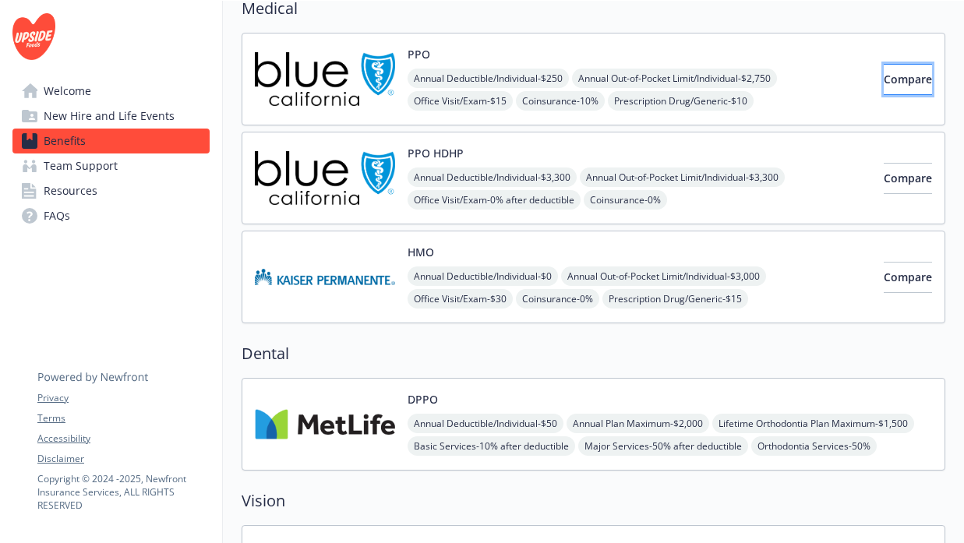
click at [890, 81] on span "Compare" at bounding box center [907, 79] width 48 height 15
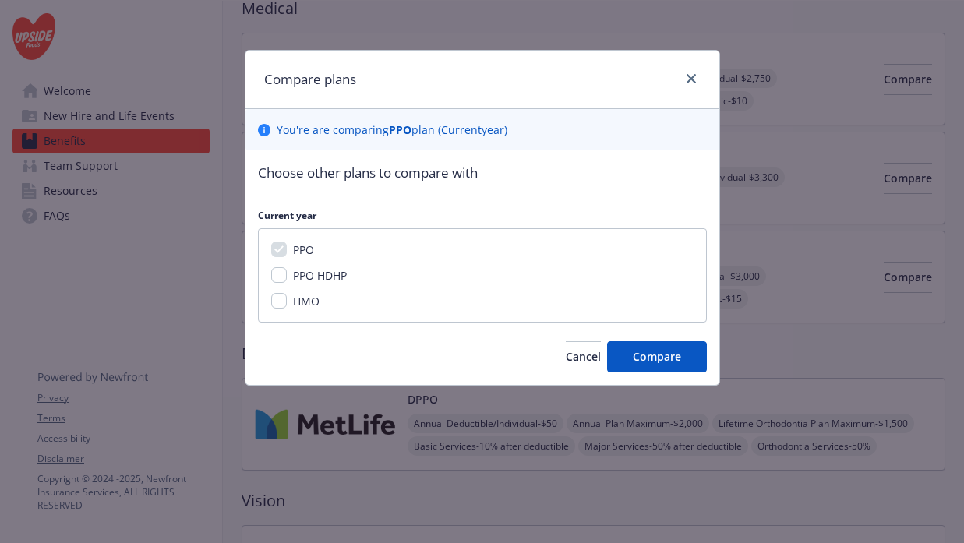
click at [696, 69] on div at bounding box center [687, 79] width 25 height 20
click at [687, 76] on icon "close" at bounding box center [690, 78] width 9 height 9
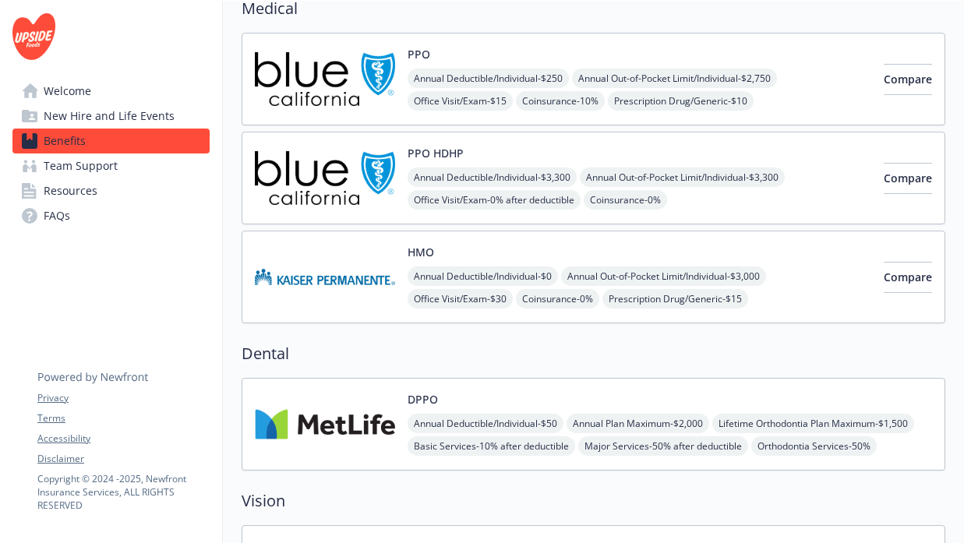
click at [680, 50] on div "PPO Annual Deductible/Individual - $250 Annual Out-of-Pocket Limit/Individual -…" at bounding box center [638, 79] width 463 height 66
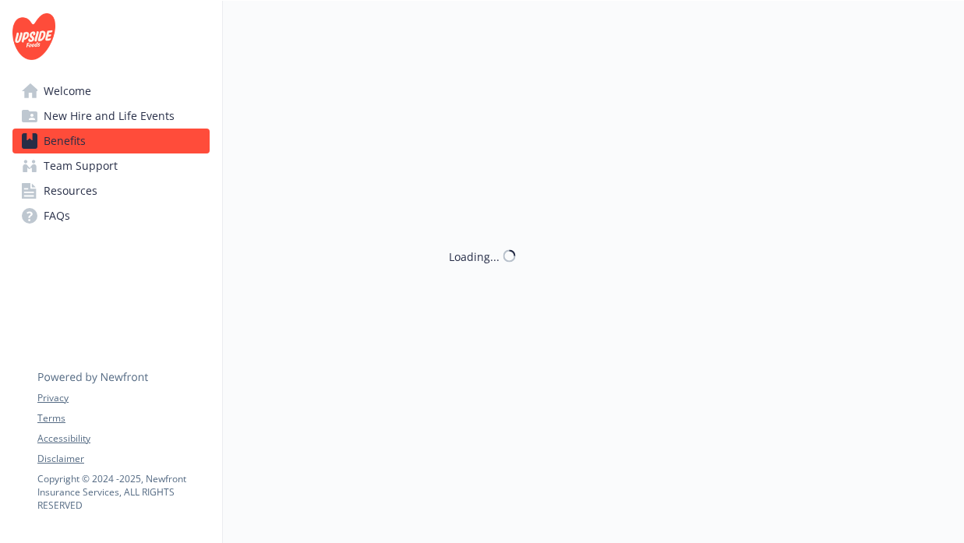
click at [680, 50] on div "Loading..." at bounding box center [593, 271] width 741 height 543
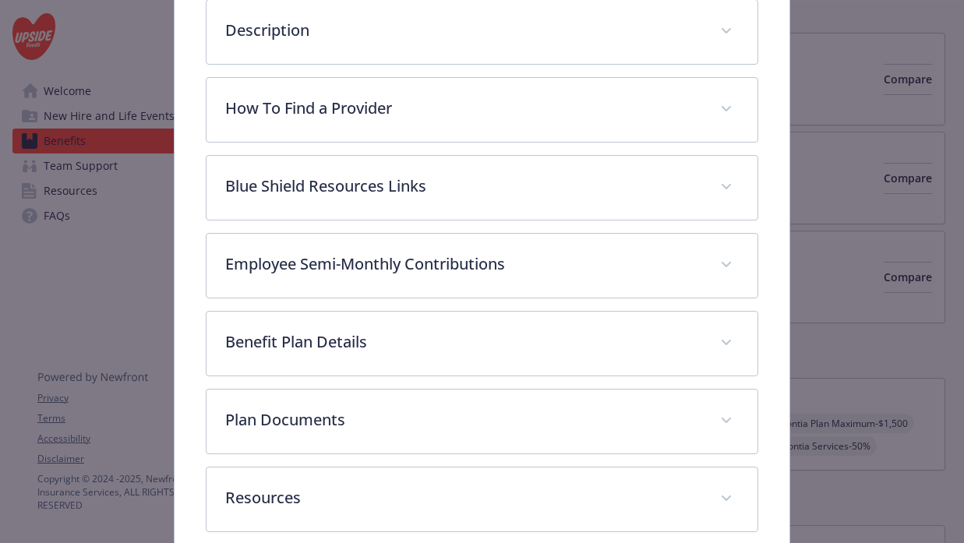
scroll to position [478, 0]
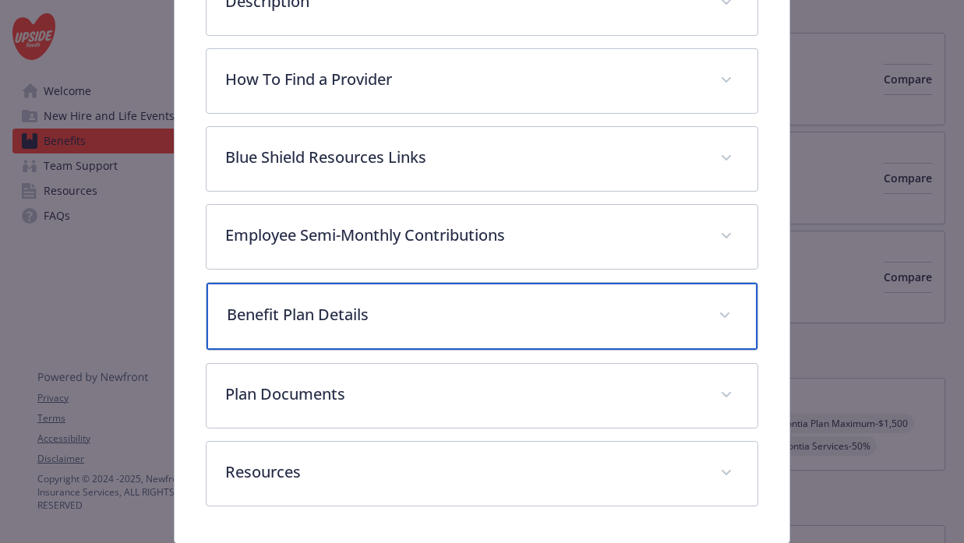
click at [578, 325] on div "Benefit Plan Details" at bounding box center [482, 316] width 552 height 67
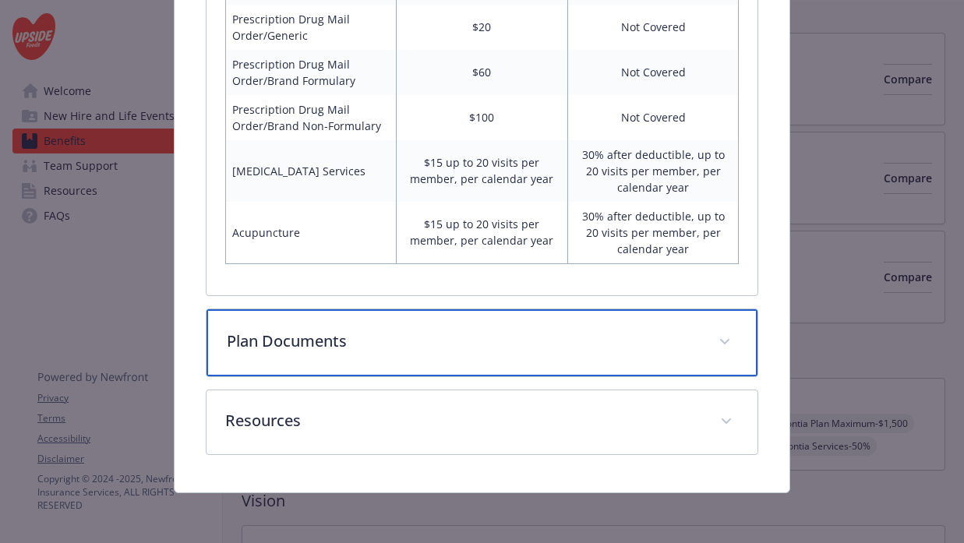
click at [546, 340] on p "Plan Documents" at bounding box center [464, 341] width 474 height 23
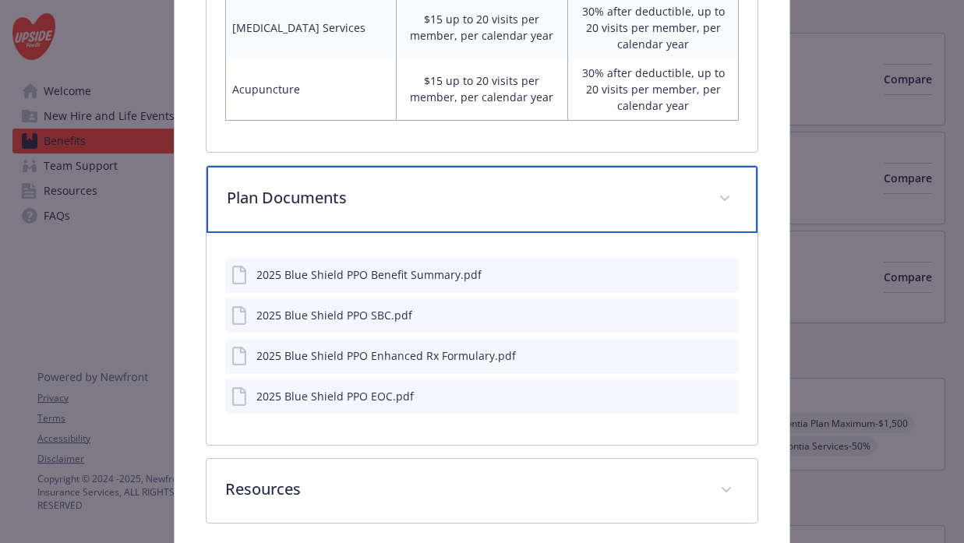
scroll to position [1692, 0]
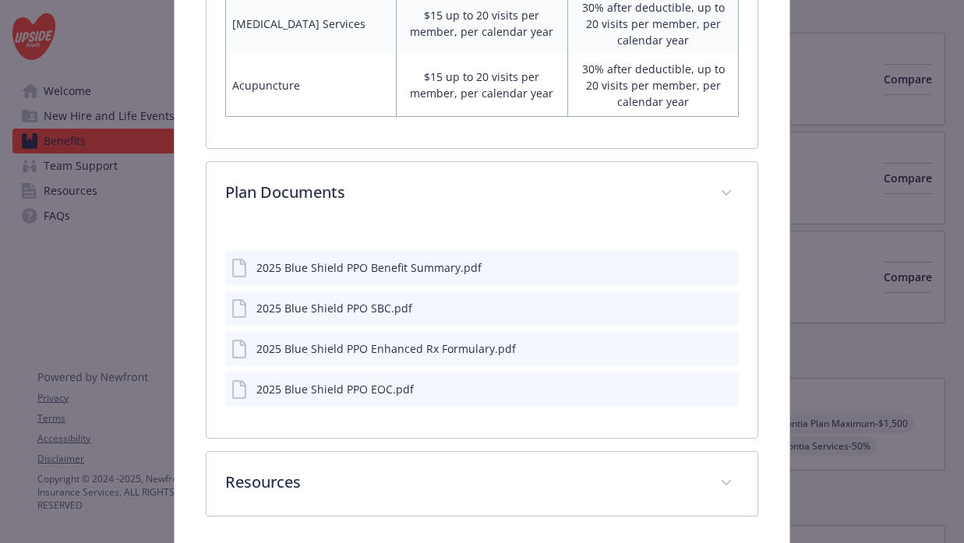
click at [722, 267] on icon "preview file" at bounding box center [724, 266] width 14 height 11
click at [727, 388] on icon "preview file" at bounding box center [724, 387] width 14 height 11
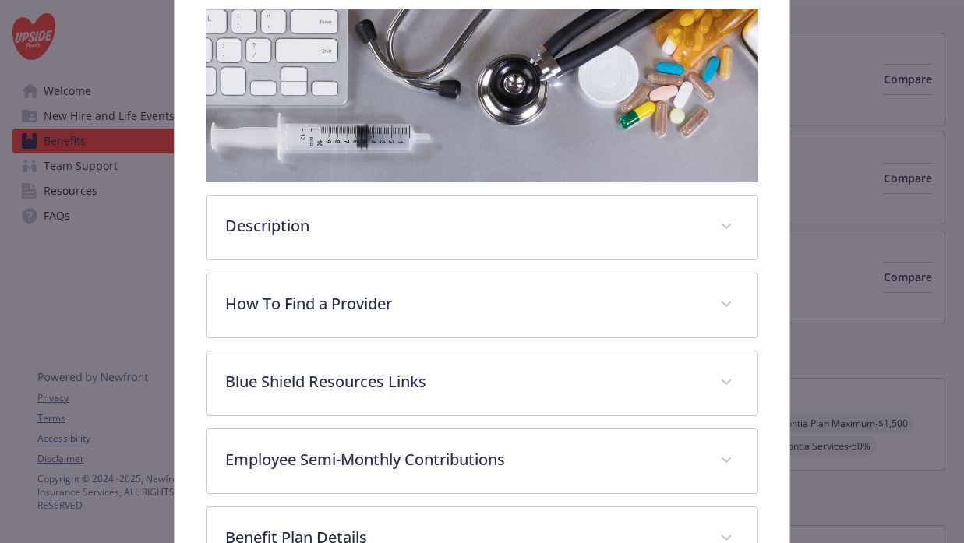
scroll to position [0, 0]
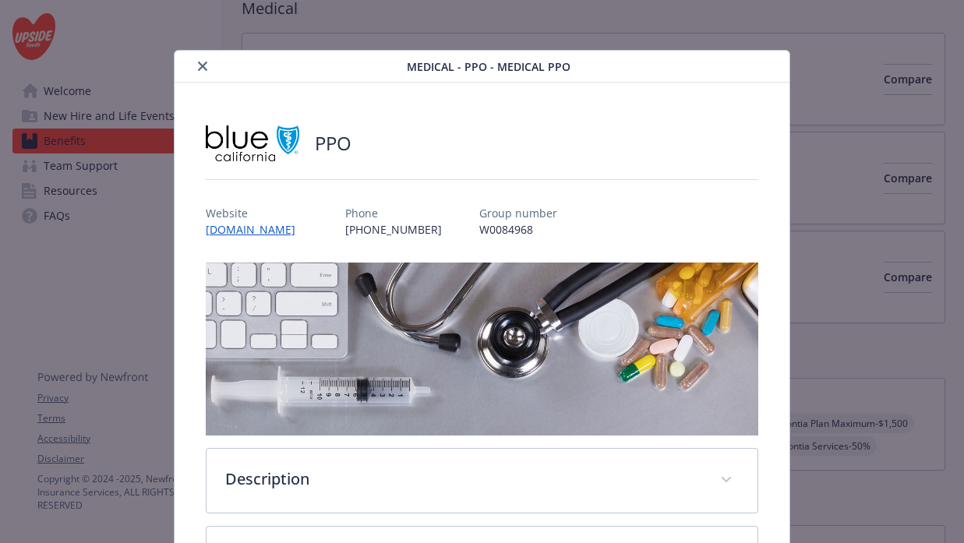
click at [202, 62] on icon "close" at bounding box center [202, 66] width 9 height 9
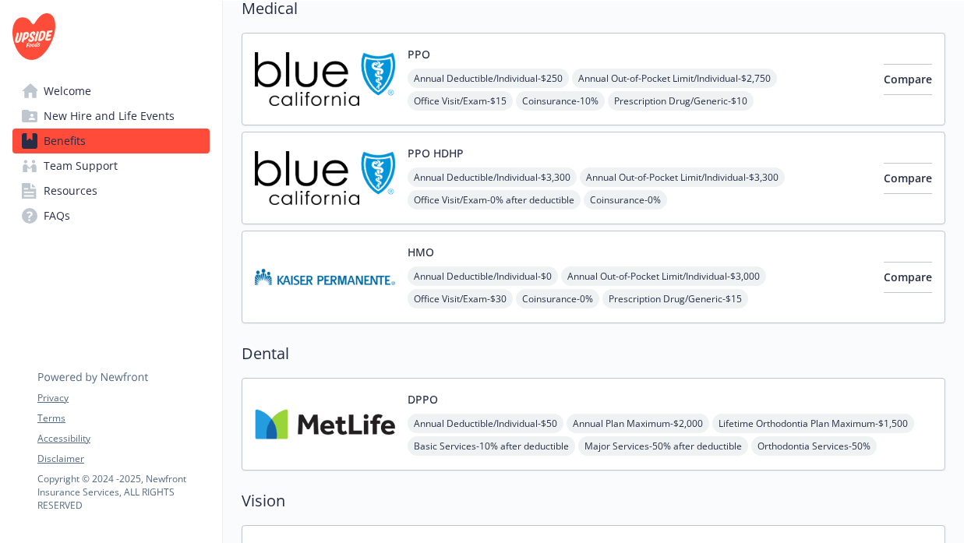
click at [714, 206] on div "Annual Deductible/Individual - $3,300 Annual Out-of-Pocket Limit/Individual - $…" at bounding box center [638, 233] width 463 height 133
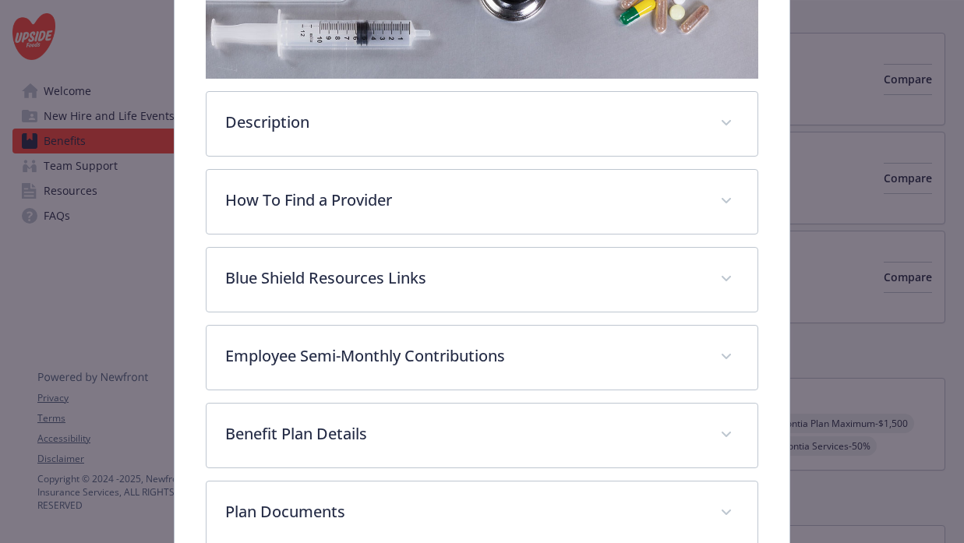
scroll to position [390, 0]
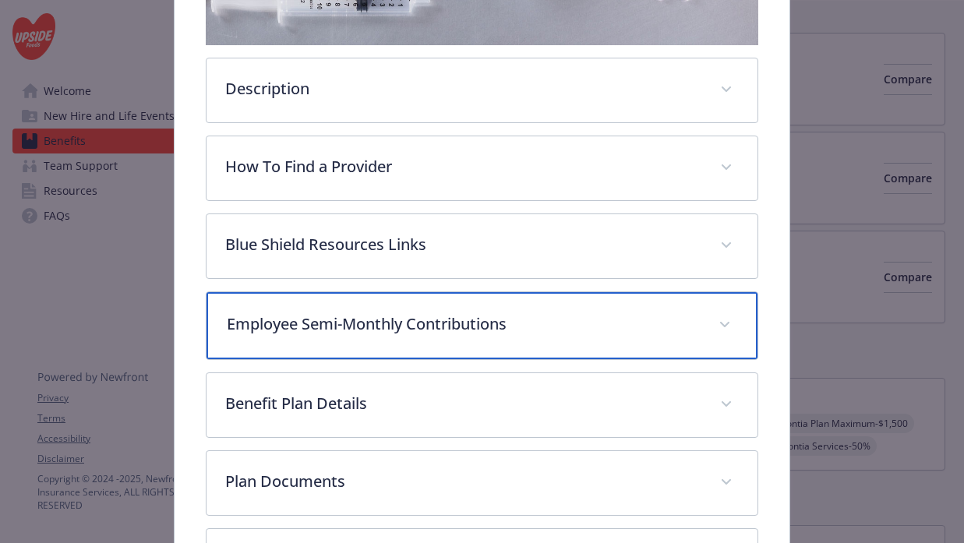
click at [460, 338] on div "Employee Semi-Monthly Contributions" at bounding box center [482, 325] width 552 height 67
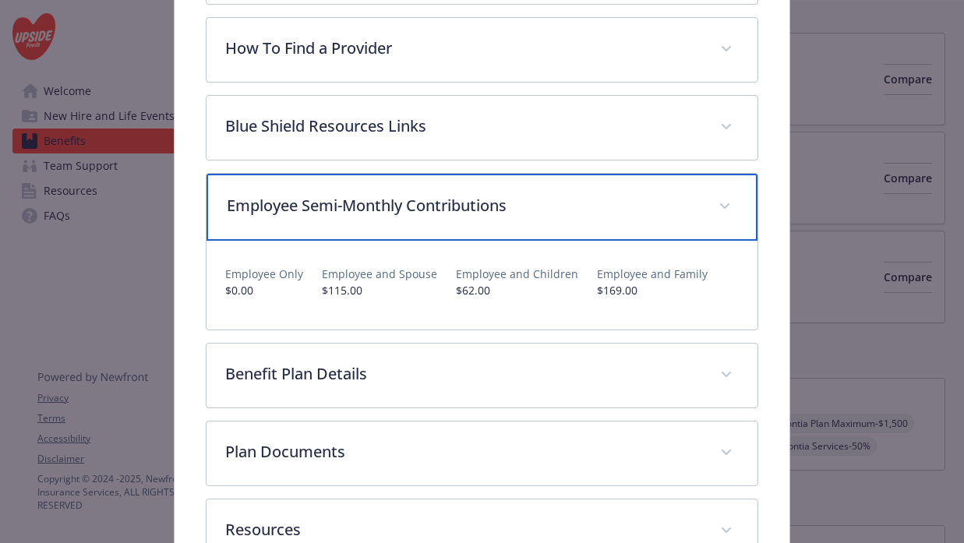
scroll to position [513, 0]
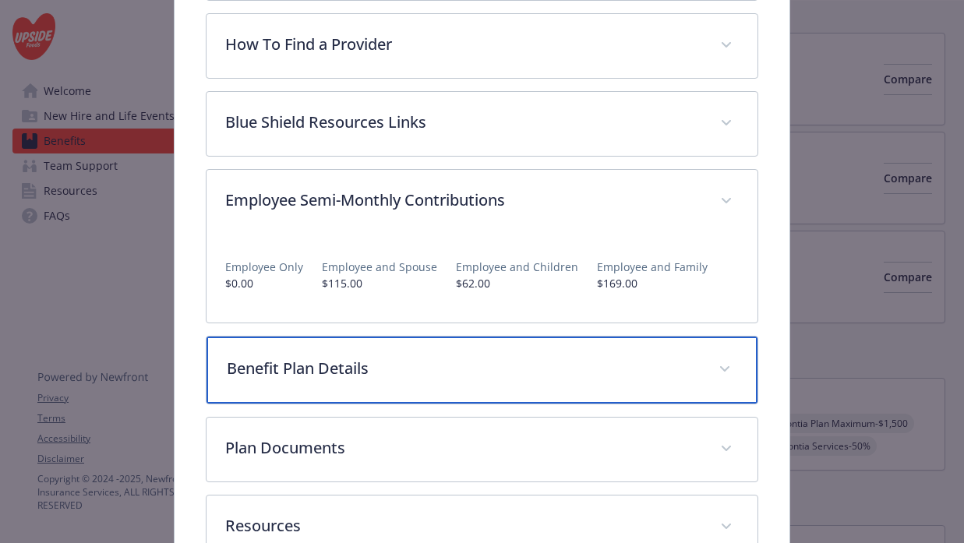
click at [480, 372] on p "Benefit Plan Details" at bounding box center [464, 368] width 474 height 23
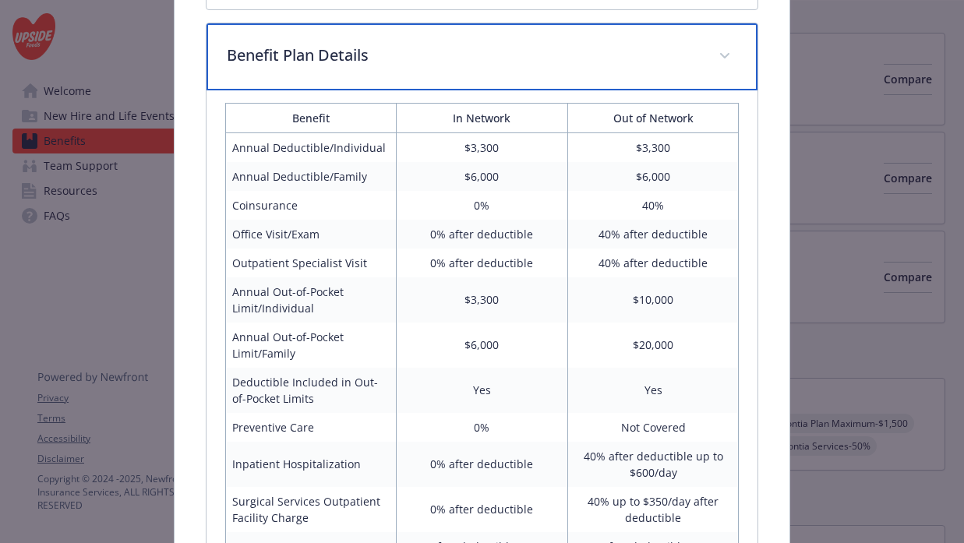
scroll to position [827, 0]
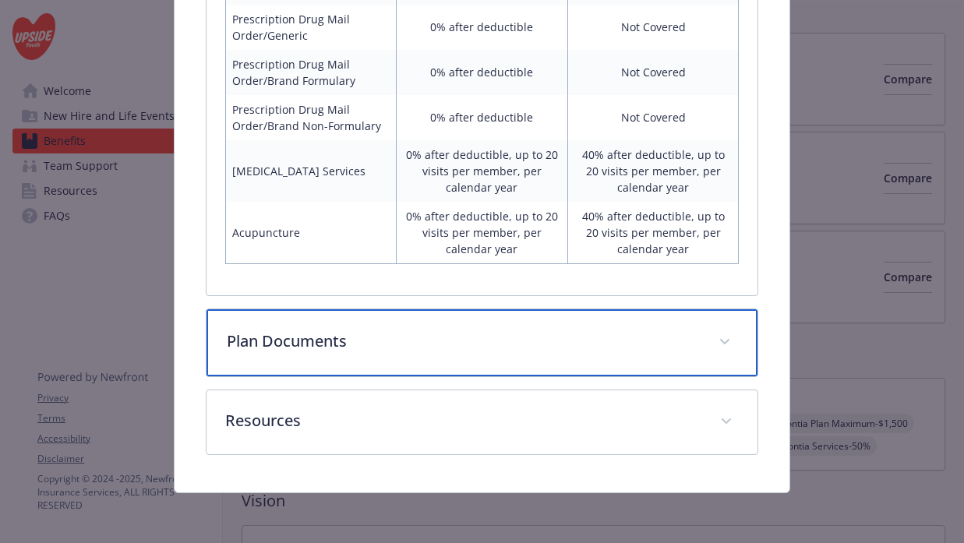
click at [479, 373] on div "Plan Documents" at bounding box center [482, 342] width 552 height 67
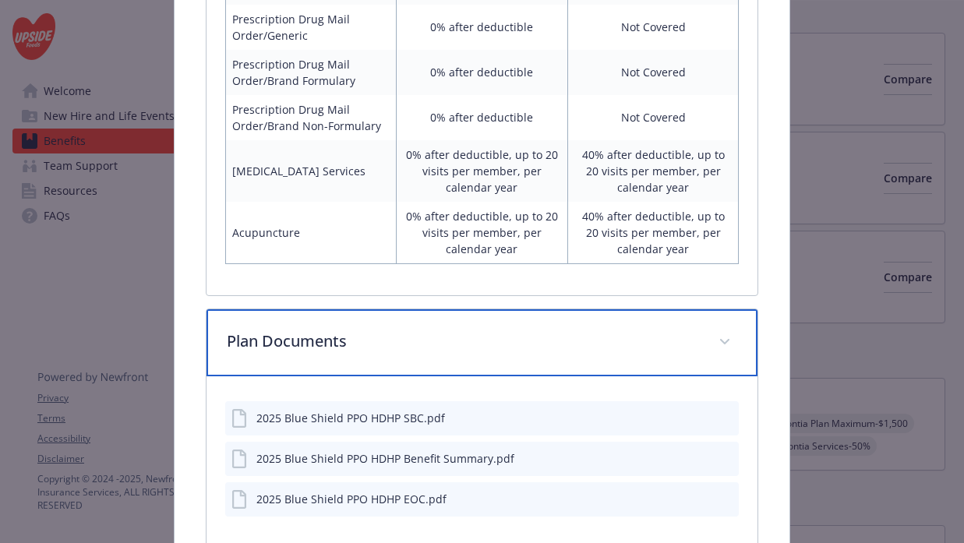
scroll to position [1614, 0]
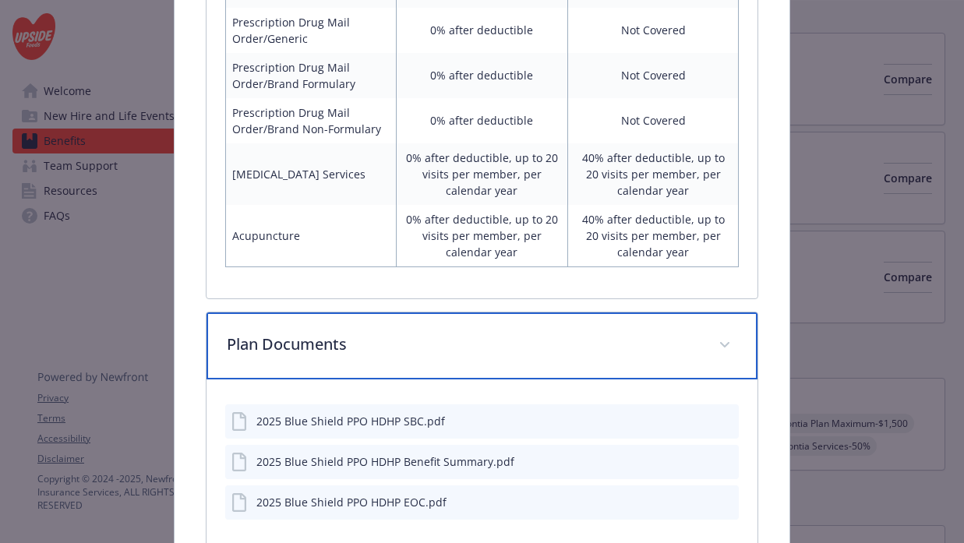
click at [479, 373] on div "Plan Documents" at bounding box center [482, 345] width 552 height 67
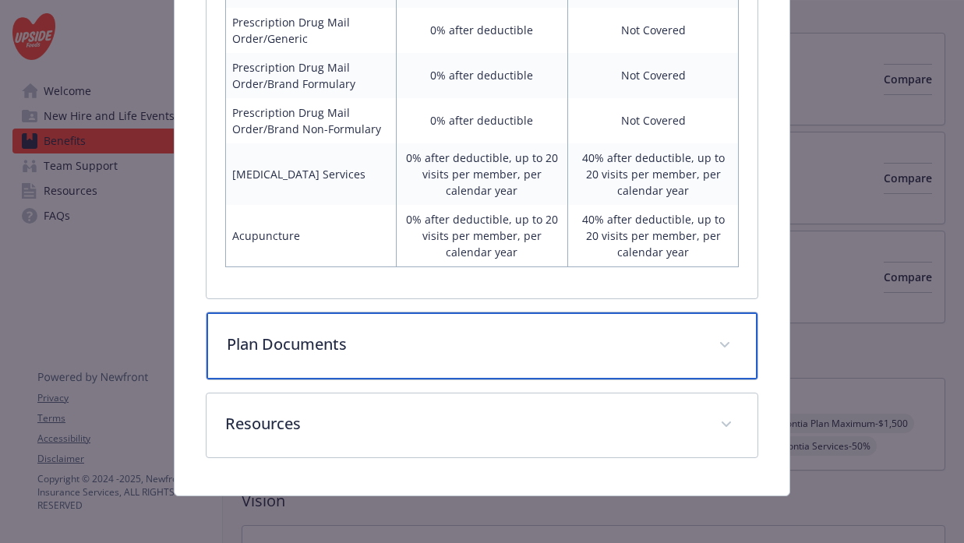
click at [479, 373] on div "Plan Documents" at bounding box center [482, 345] width 552 height 67
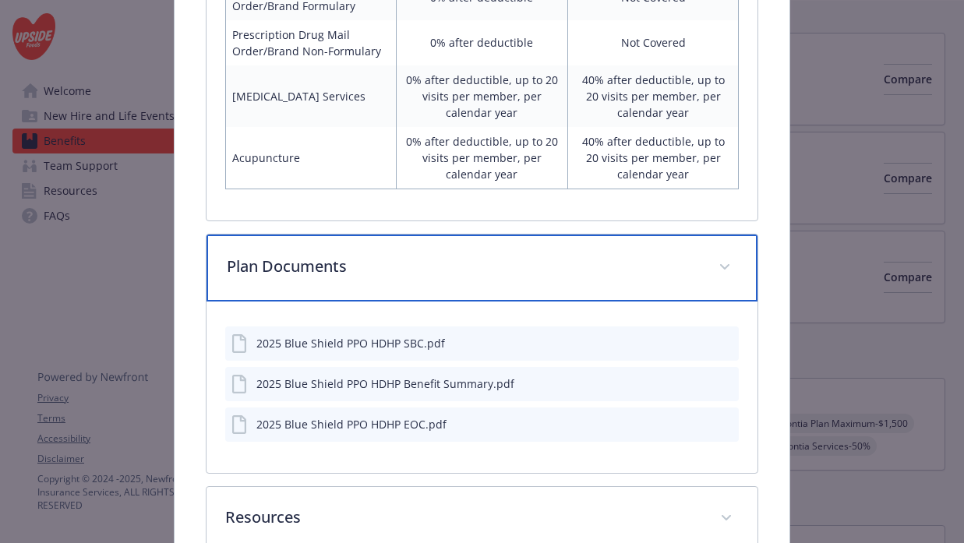
scroll to position [1704, 0]
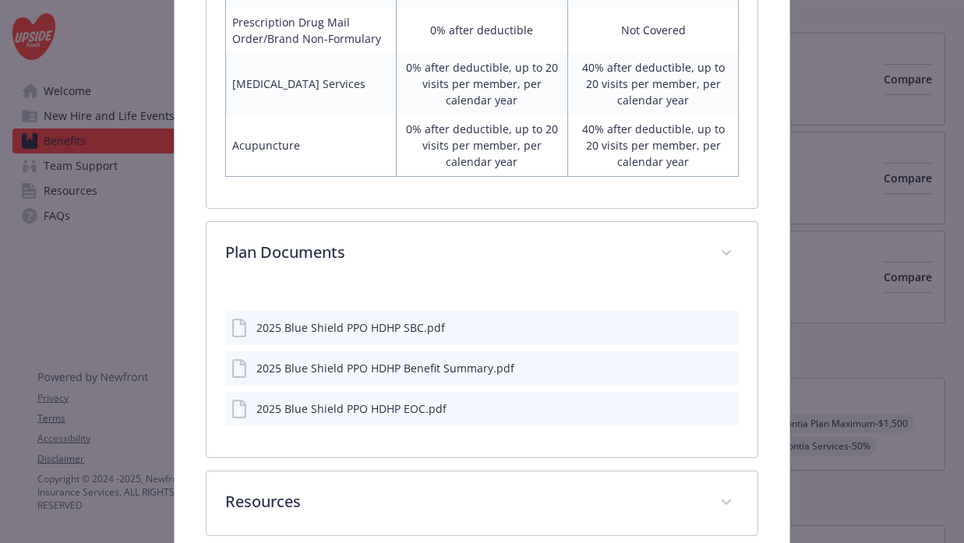
click at [721, 407] on icon "preview file" at bounding box center [724, 407] width 14 height 11
click at [721, 326] on icon "preview file" at bounding box center [724, 327] width 14 height 11
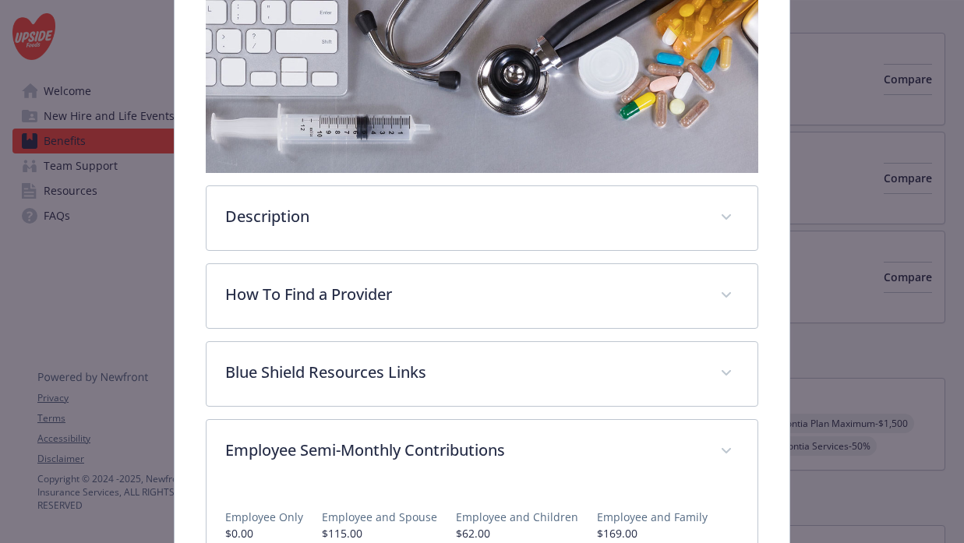
scroll to position [0, 0]
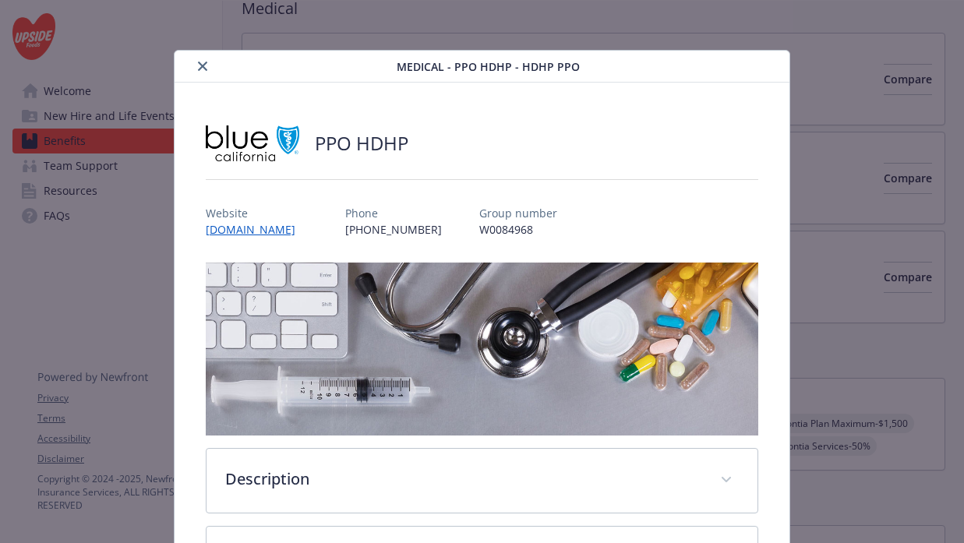
click at [195, 68] on button "close" at bounding box center [202, 66] width 19 height 19
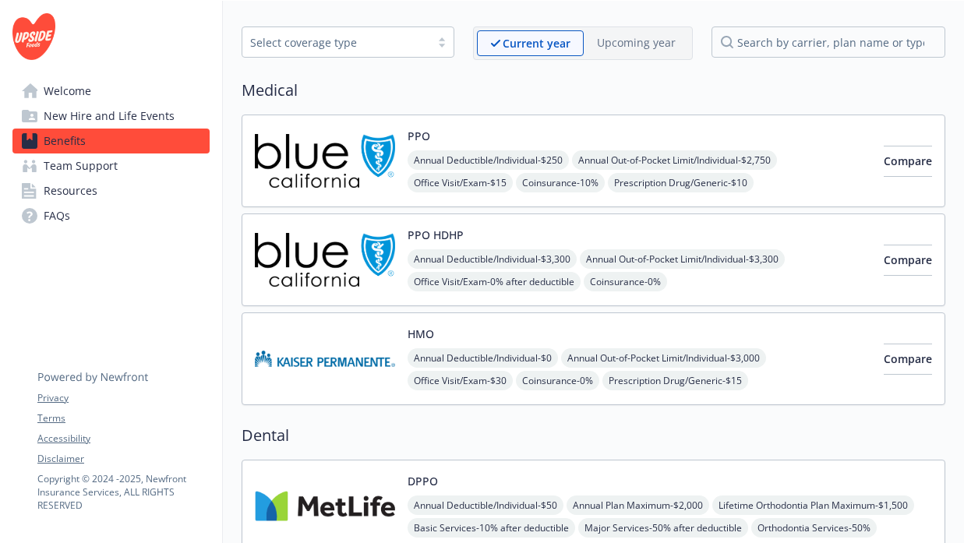
scroll to position [59, 0]
click at [129, 115] on span "New Hire and Life Events" at bounding box center [109, 116] width 131 height 25
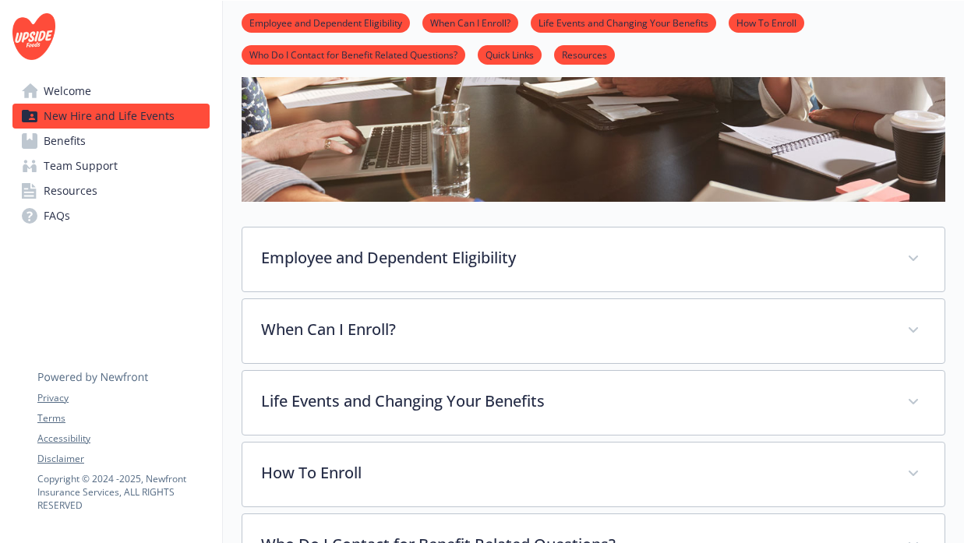
scroll to position [313, 0]
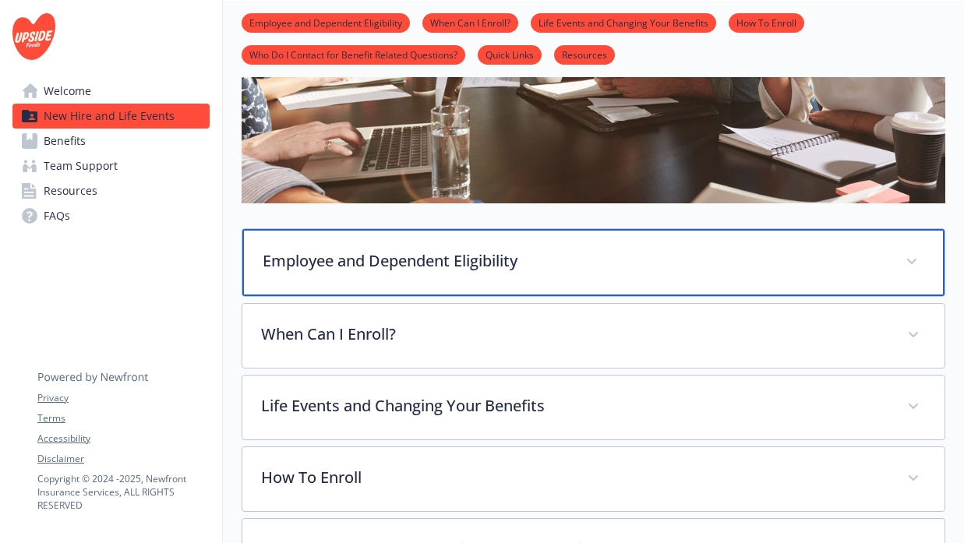
click at [483, 255] on p "Employee and Dependent Eligibility" at bounding box center [575, 260] width 624 height 23
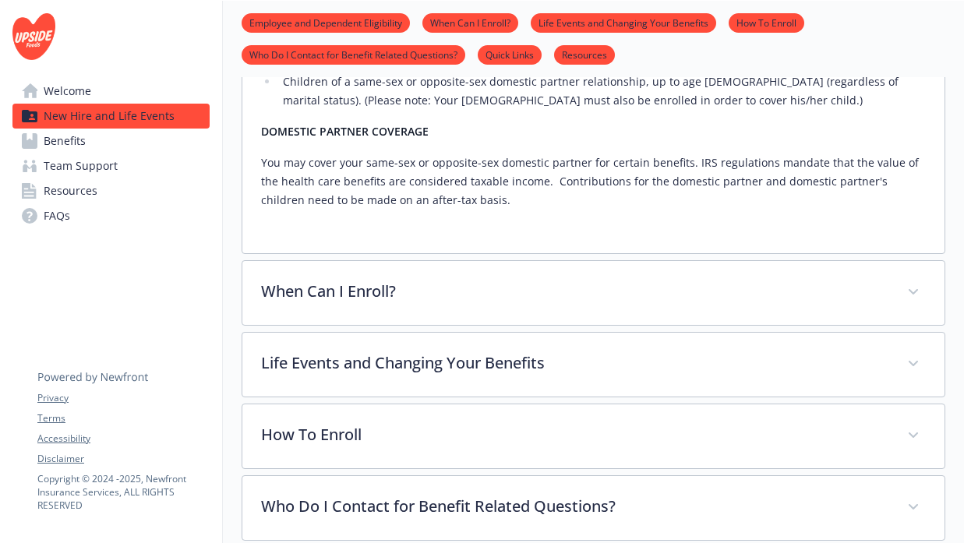
scroll to position [865, 0]
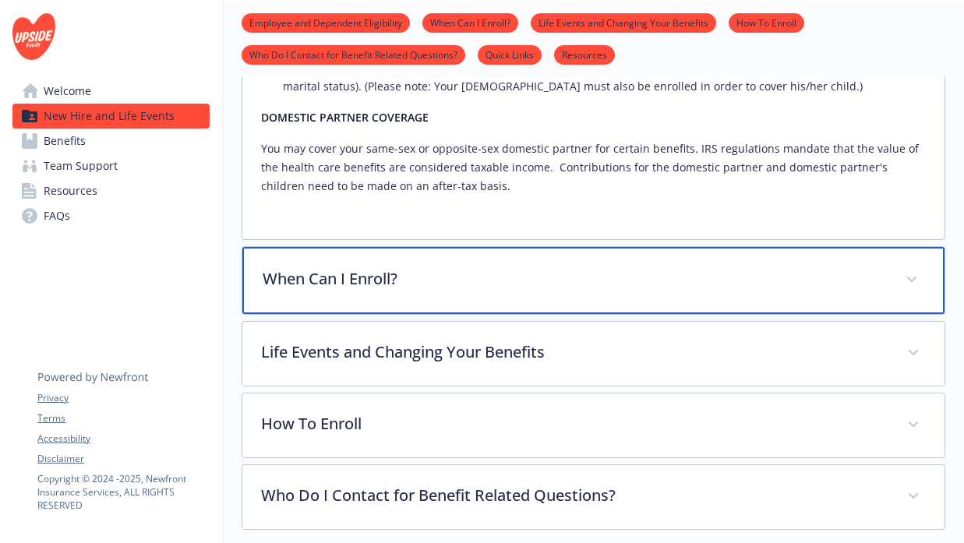
click at [589, 267] on p "When Can I Enroll?" at bounding box center [575, 278] width 624 height 23
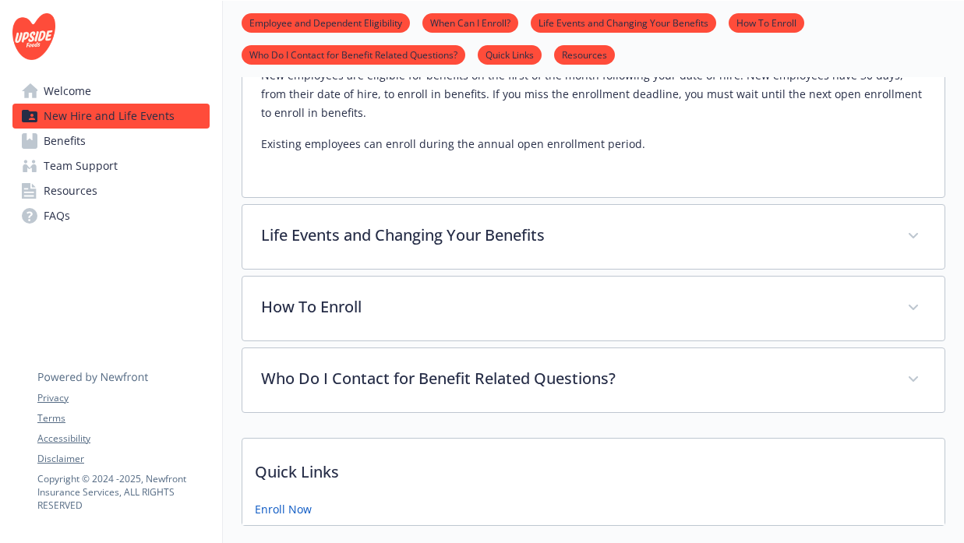
scroll to position [1130, 0]
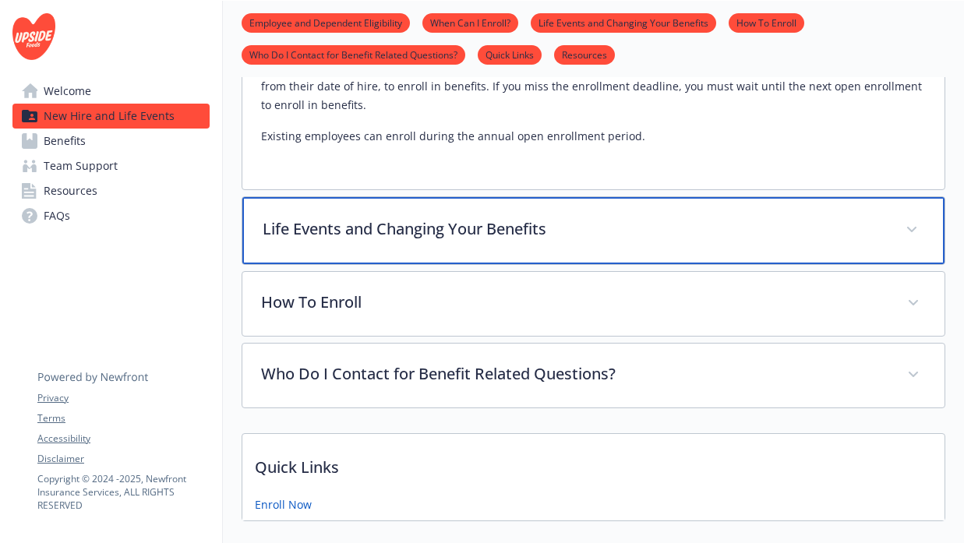
click at [636, 225] on div "Life Events and Changing Your Benefits" at bounding box center [593, 230] width 702 height 67
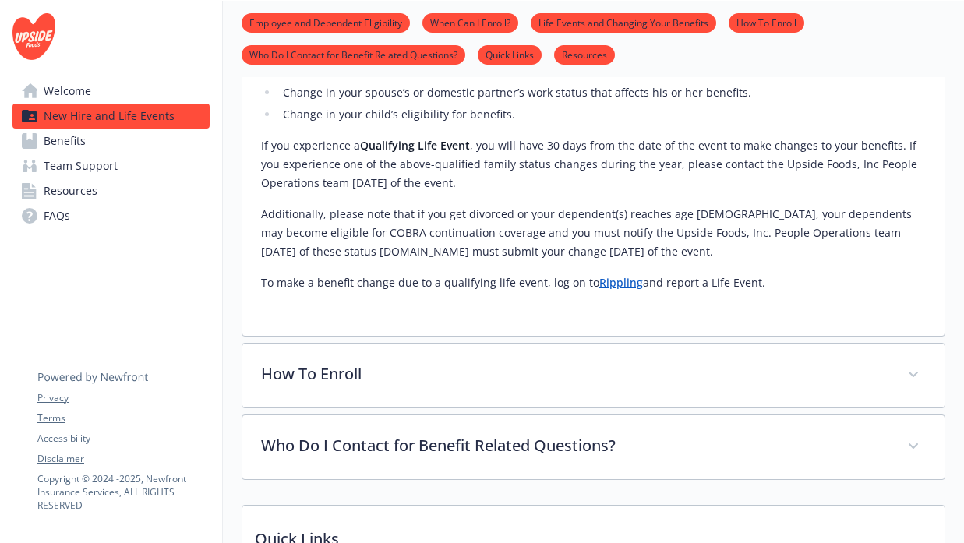
scroll to position [1482, 0]
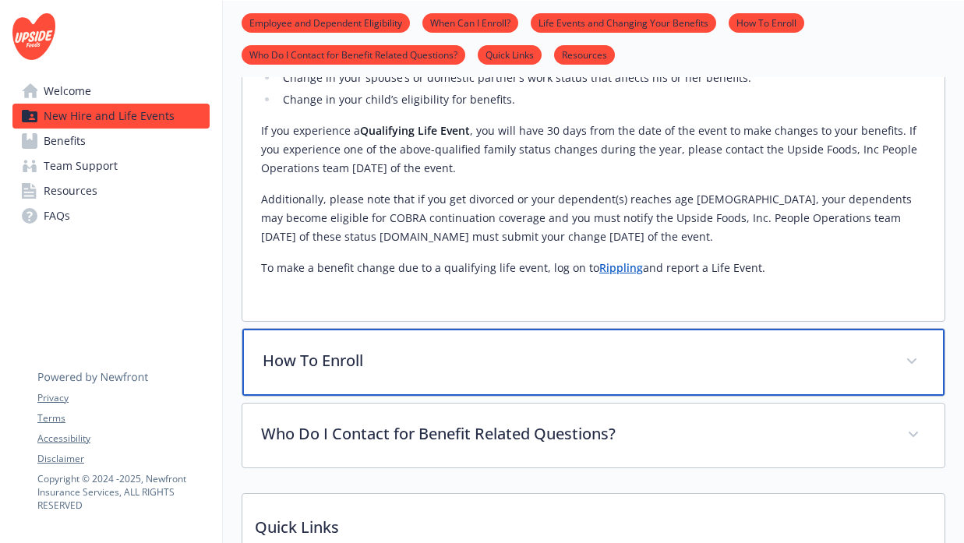
click at [661, 349] on p "How To Enroll" at bounding box center [575, 360] width 624 height 23
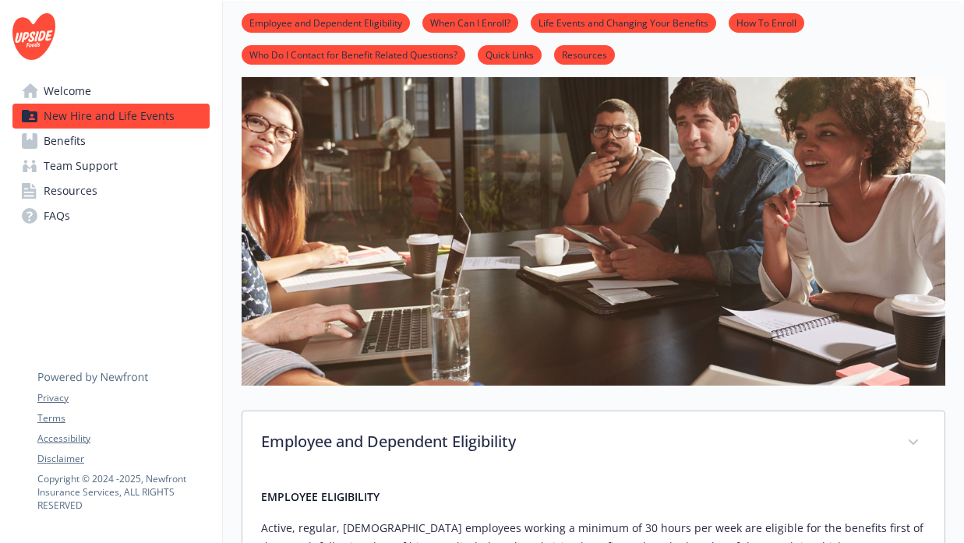
scroll to position [0, 0]
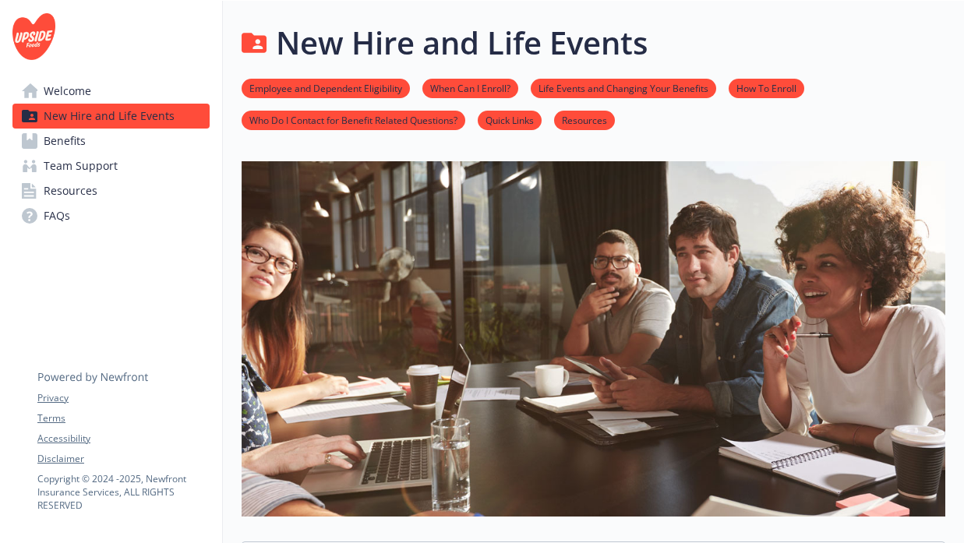
click at [165, 164] on link "Team Support" at bounding box center [110, 165] width 197 height 25
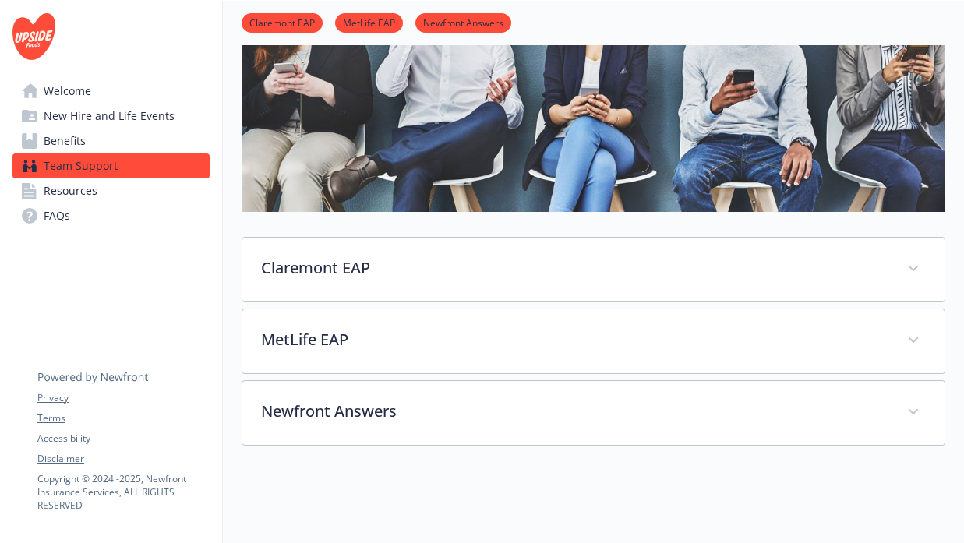
scroll to position [149, 0]
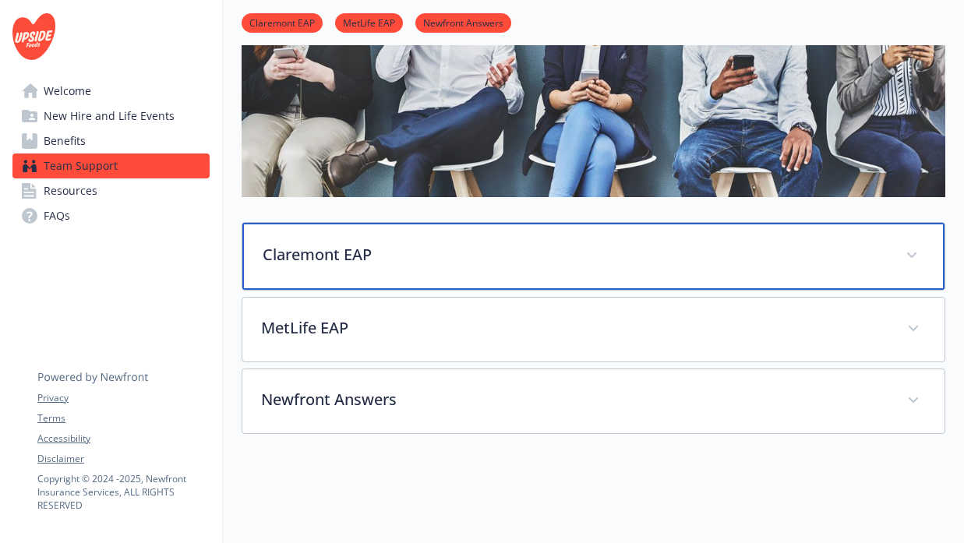
click at [480, 263] on p "Claremont EAP" at bounding box center [575, 254] width 624 height 23
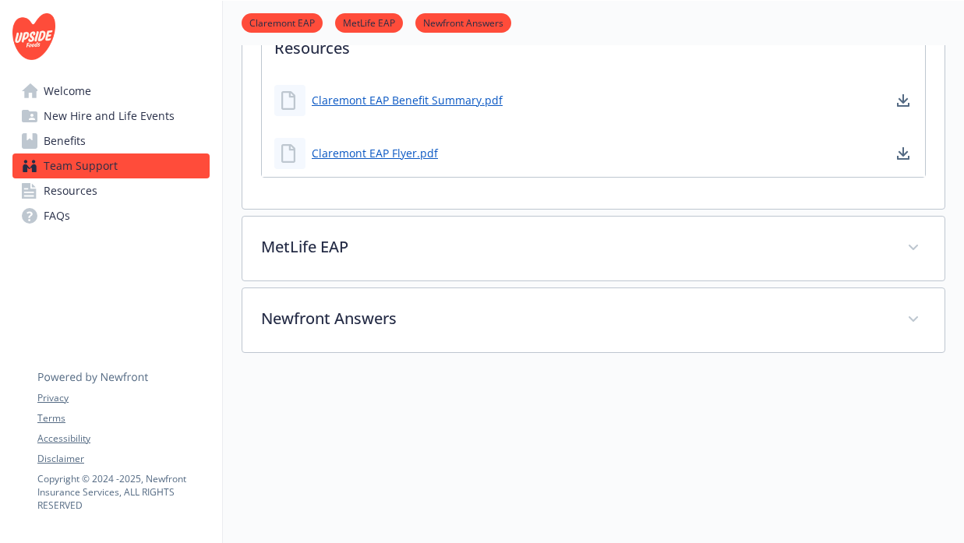
scroll to position [1102, 0]
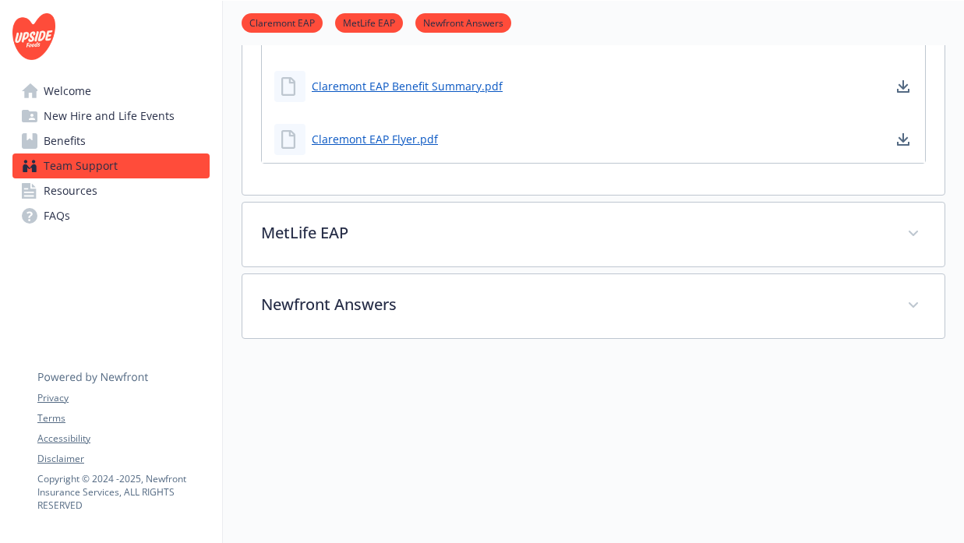
click at [90, 188] on span "Resources" at bounding box center [71, 190] width 54 height 25
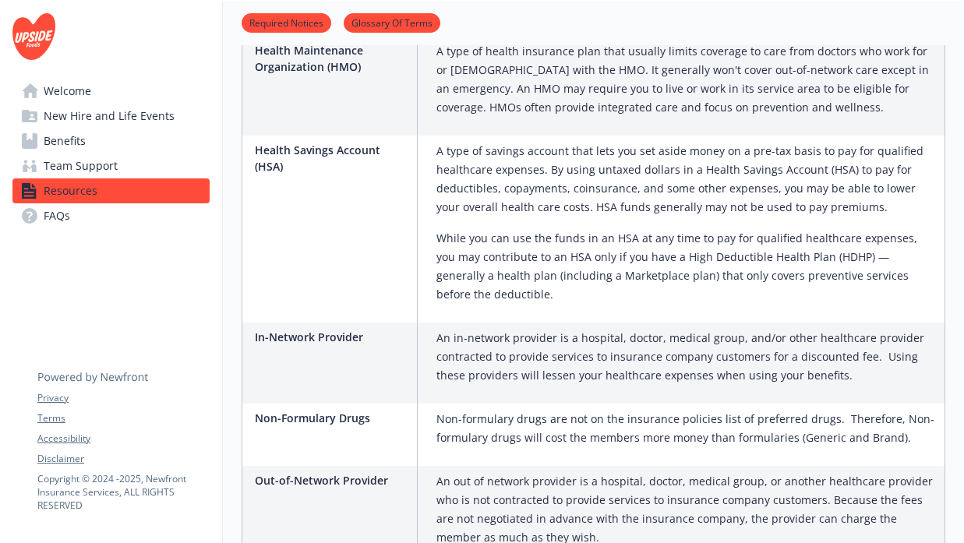
scroll to position [2206, 0]
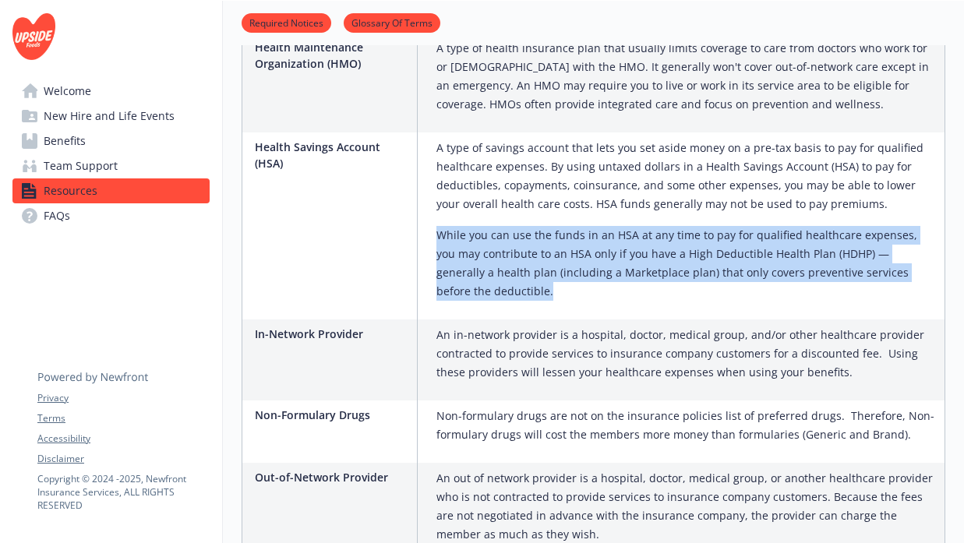
drag, startPoint x: 520, startPoint y: 247, endPoint x: 439, endPoint y: 191, distance: 97.9
click at [439, 226] on p "While you can use the funds in an HSA at any time to pay for qualified healthca…" at bounding box center [687, 263] width 502 height 75
click at [562, 180] on div "A type of savings account that lets you set aside money on a pre-tax basis to p…" at bounding box center [687, 220] width 502 height 162
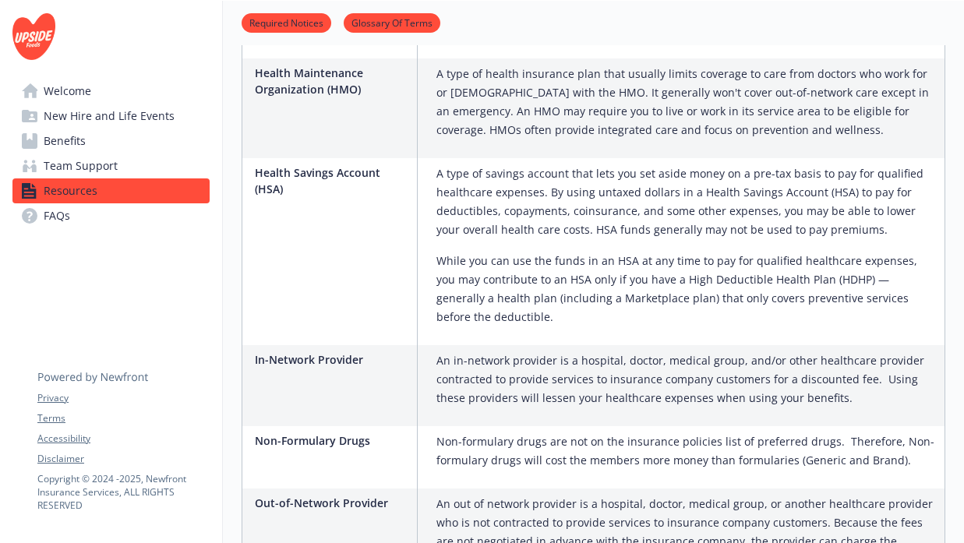
scroll to position [2179, 0]
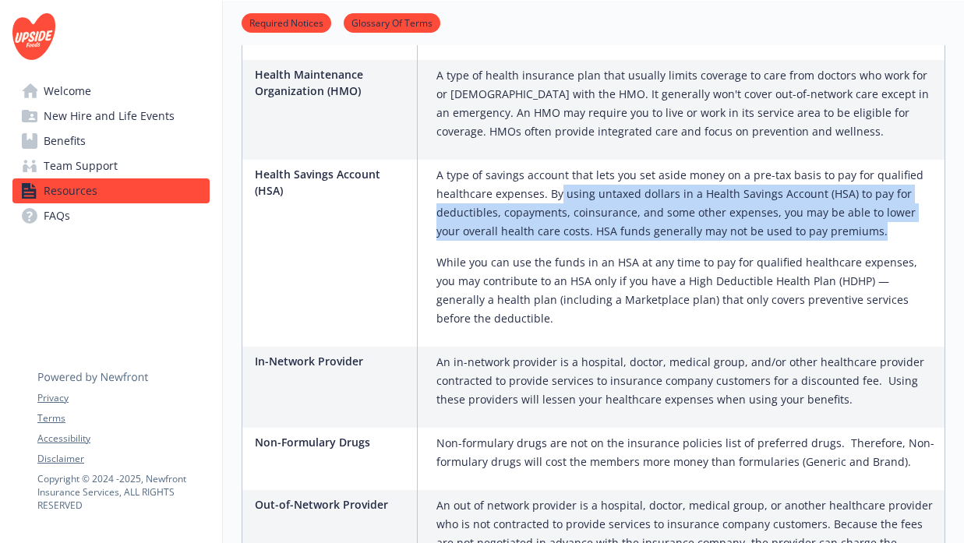
drag, startPoint x: 558, startPoint y: 164, endPoint x: 850, endPoint y: 196, distance: 293.8
click at [850, 196] on p "A type of savings account that lets you set aside money on a pre-tax basis to p…" at bounding box center [687, 203] width 502 height 75
click at [771, 291] on div "A type of savings account that lets you set aside money on a pre-tax basis to p…" at bounding box center [687, 253] width 514 height 187
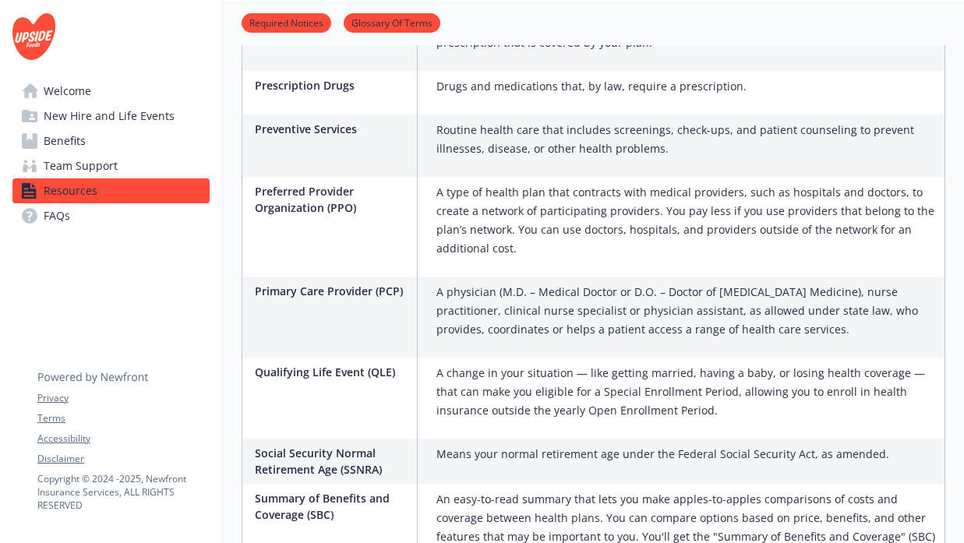
scroll to position [2863, 0]
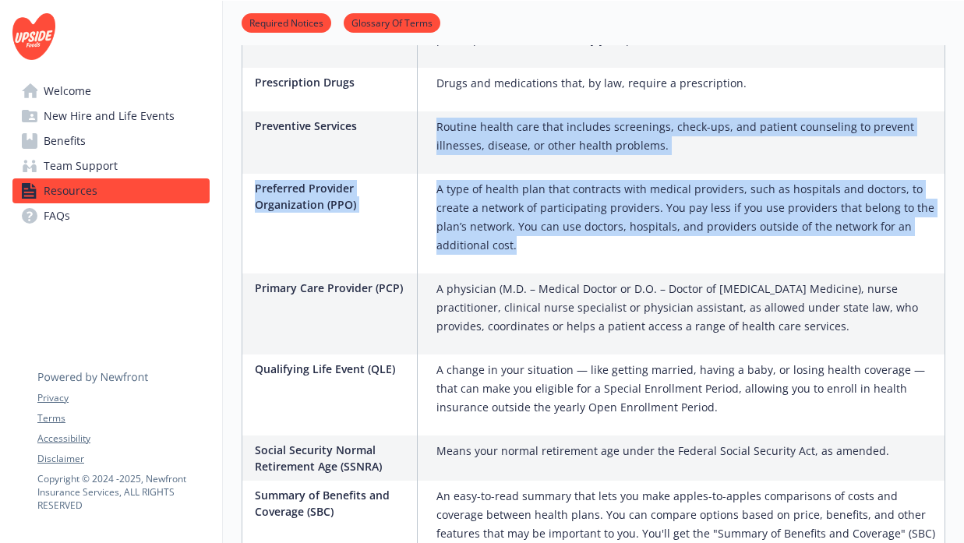
drag, startPoint x: 525, startPoint y: 217, endPoint x: 418, endPoint y: 139, distance: 132.3
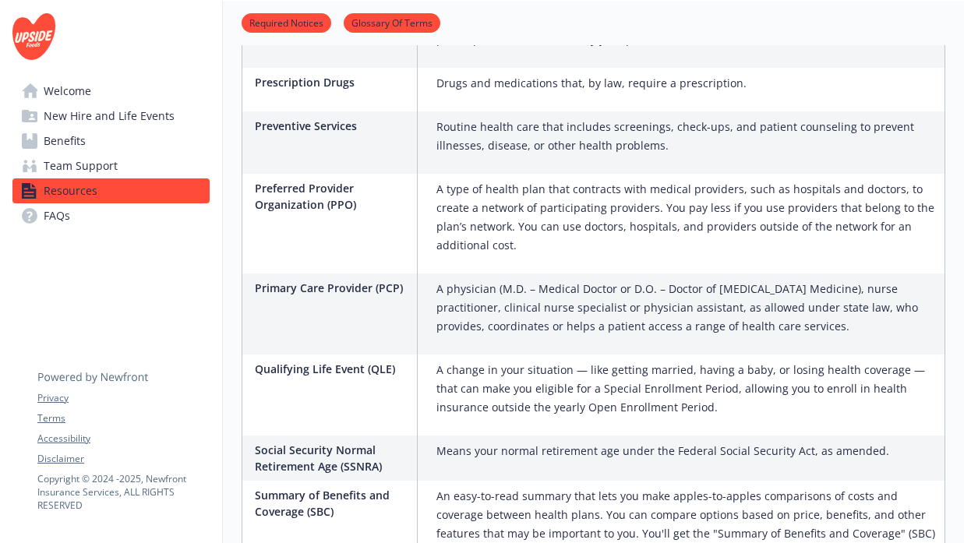
click at [514, 294] on p "A physician (M.D. – Medical Doctor or D.O. – Doctor of [MEDICAL_DATA] Medicine)…" at bounding box center [687, 308] width 502 height 56
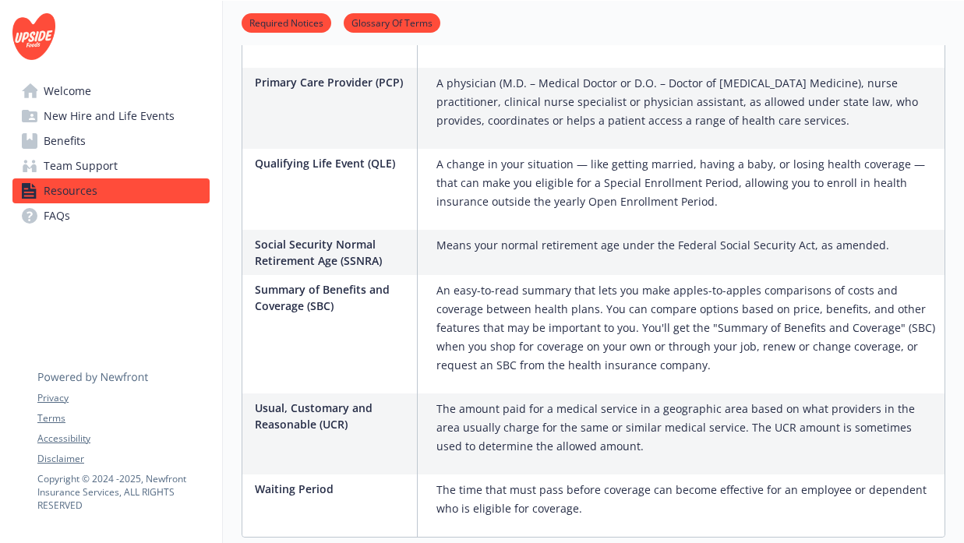
scroll to position [3138, 0]
